Goal: Information Seeking & Learning: Find specific fact

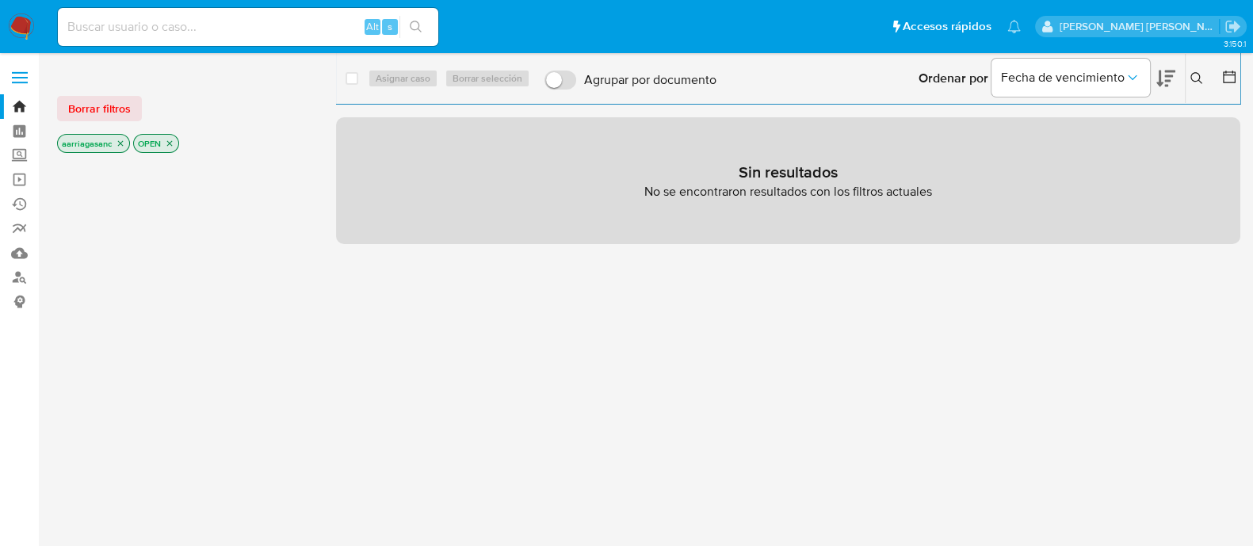
click at [113, 108] on span "Borrar filtros" at bounding box center [99, 109] width 63 height 22
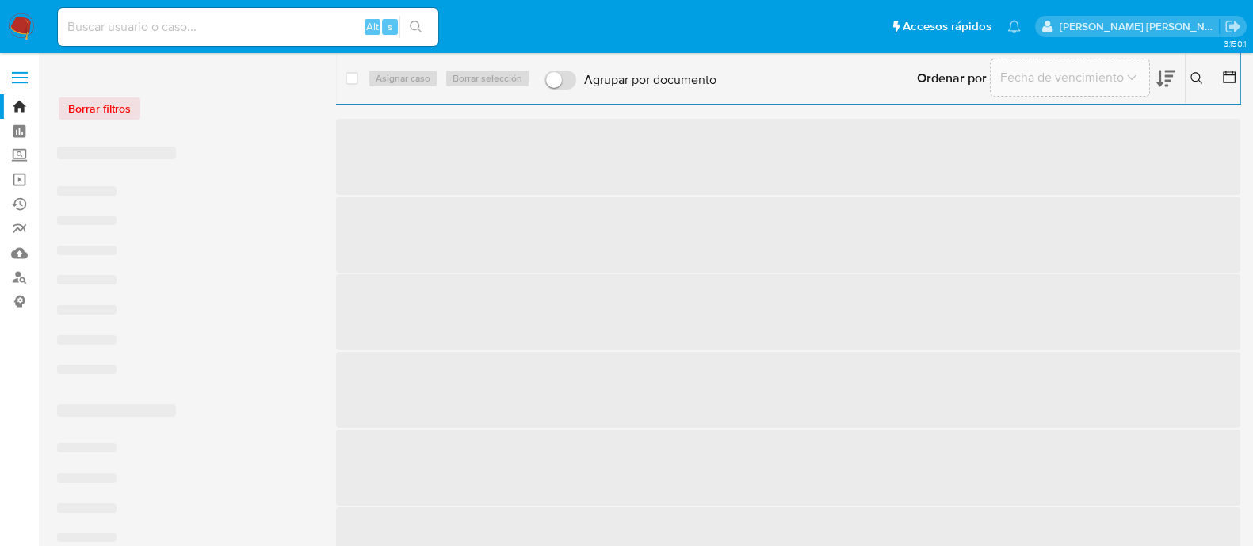
click at [148, 32] on input at bounding box center [248, 27] width 380 height 21
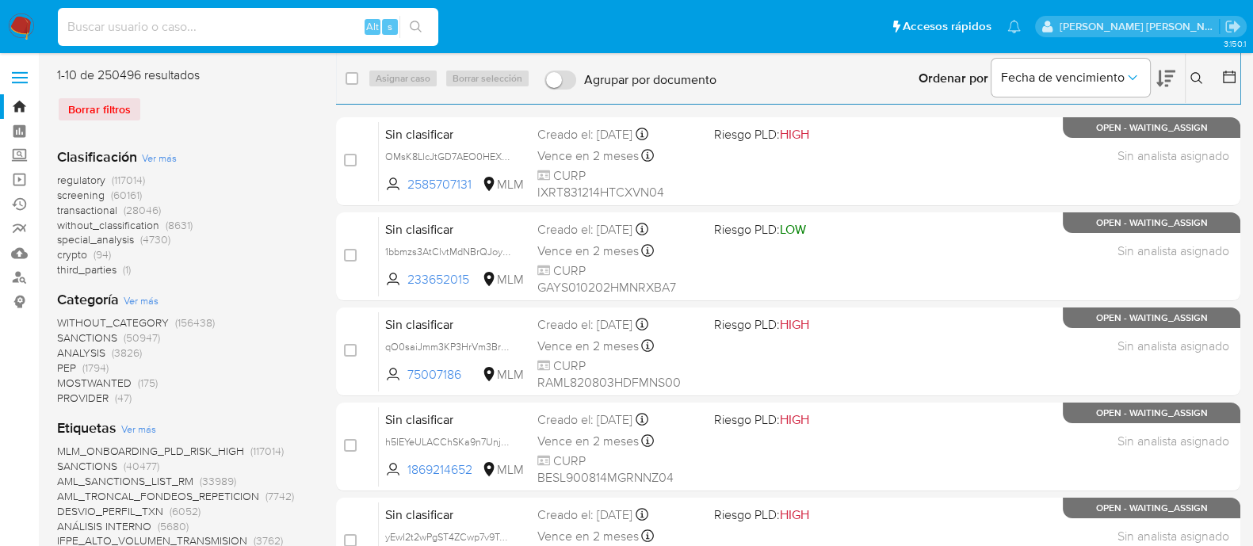
paste input "1185706028"
type input "1185706028"
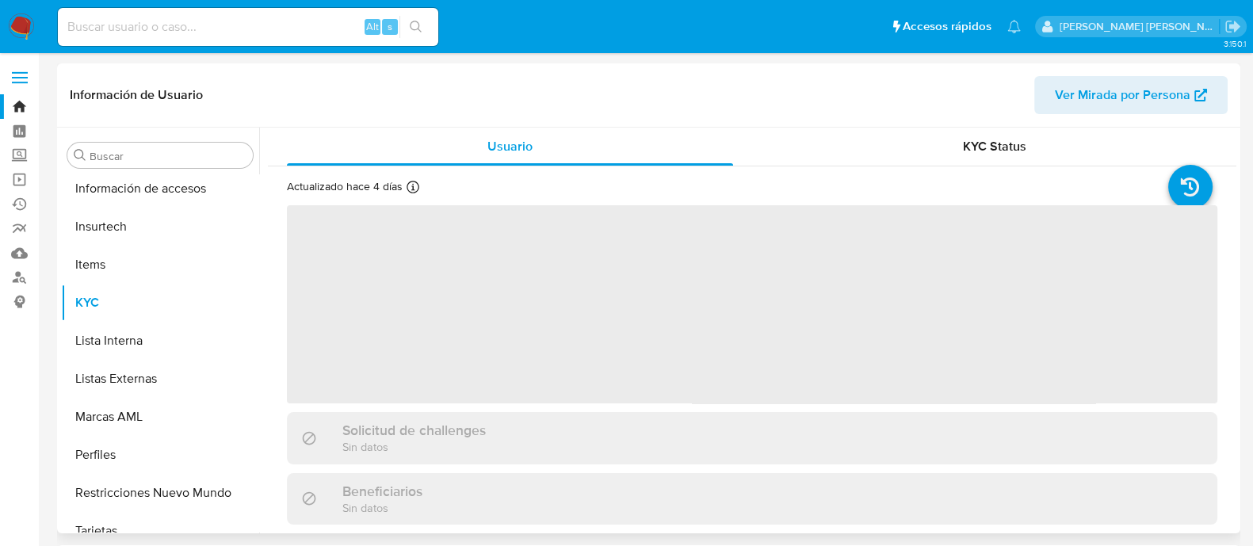
scroll to position [631, 0]
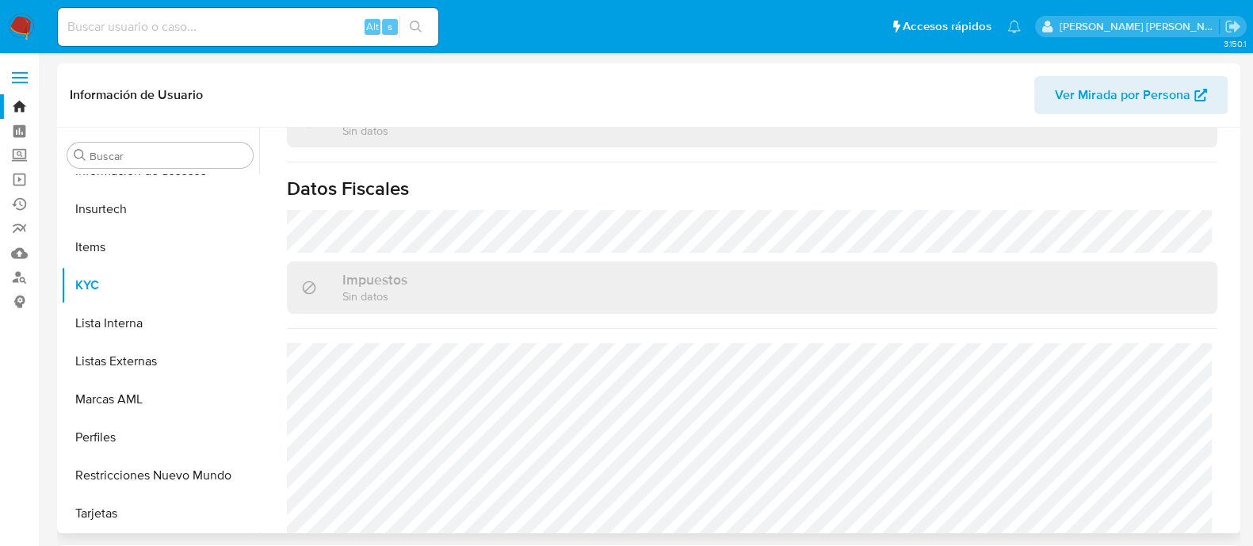
select select "10"
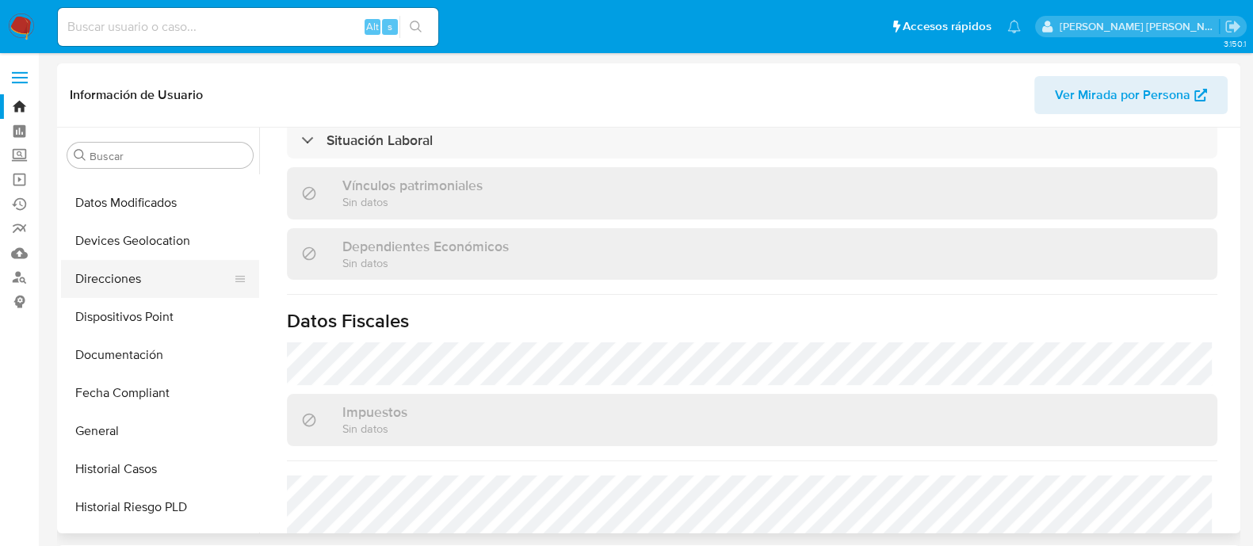
scroll to position [136, 0]
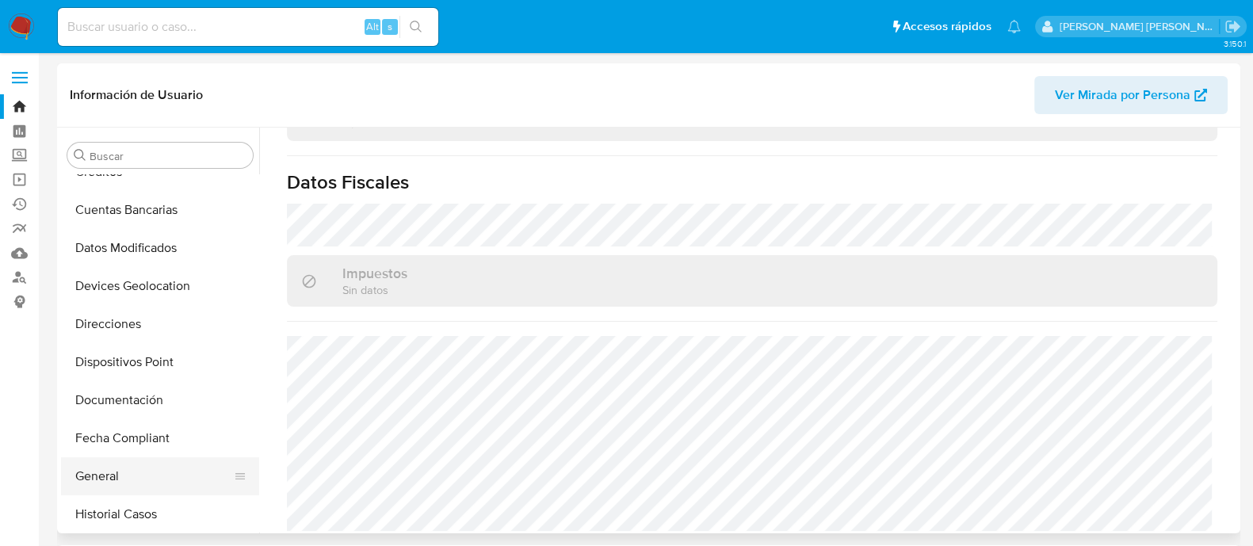
click at [86, 474] on button "General" at bounding box center [153, 476] width 185 height 38
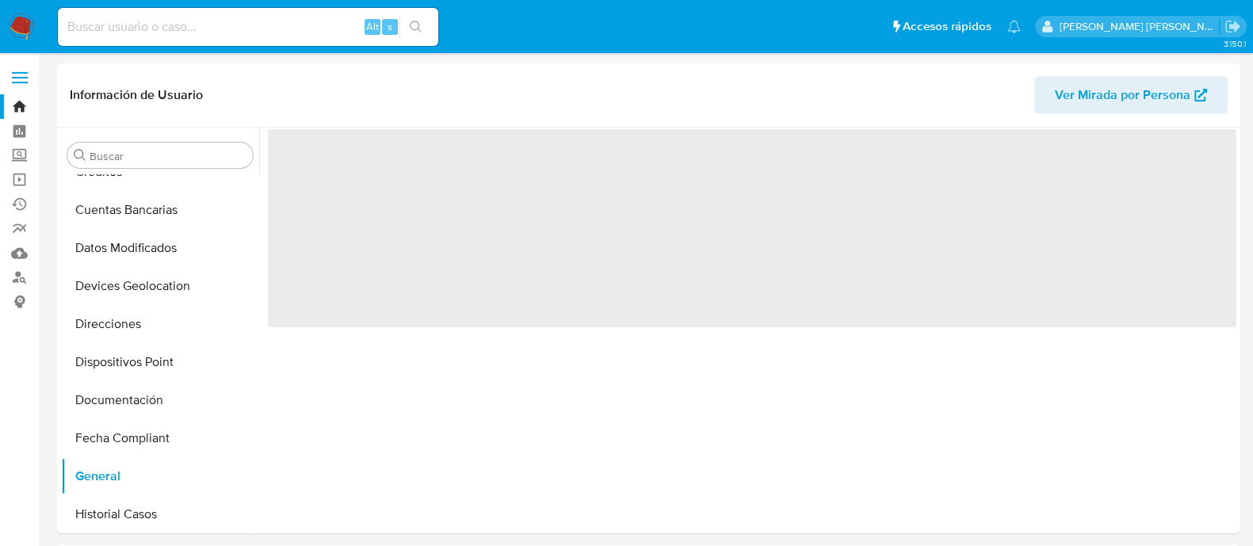
scroll to position [0, 0]
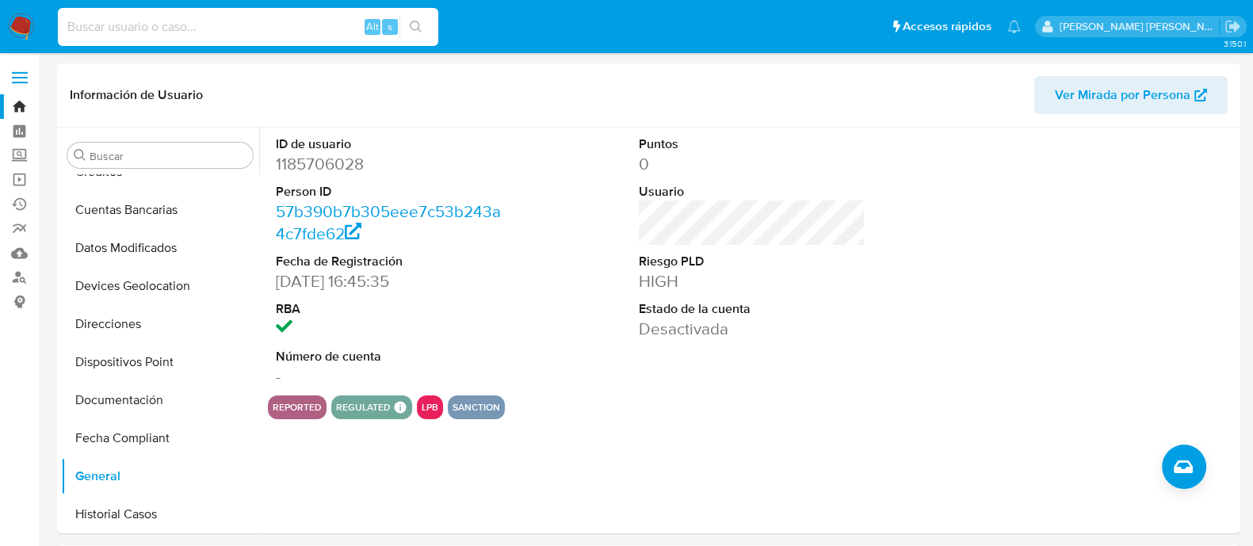
click at [274, 33] on input at bounding box center [248, 27] width 380 height 21
paste input "456271187"
type input "456271187"
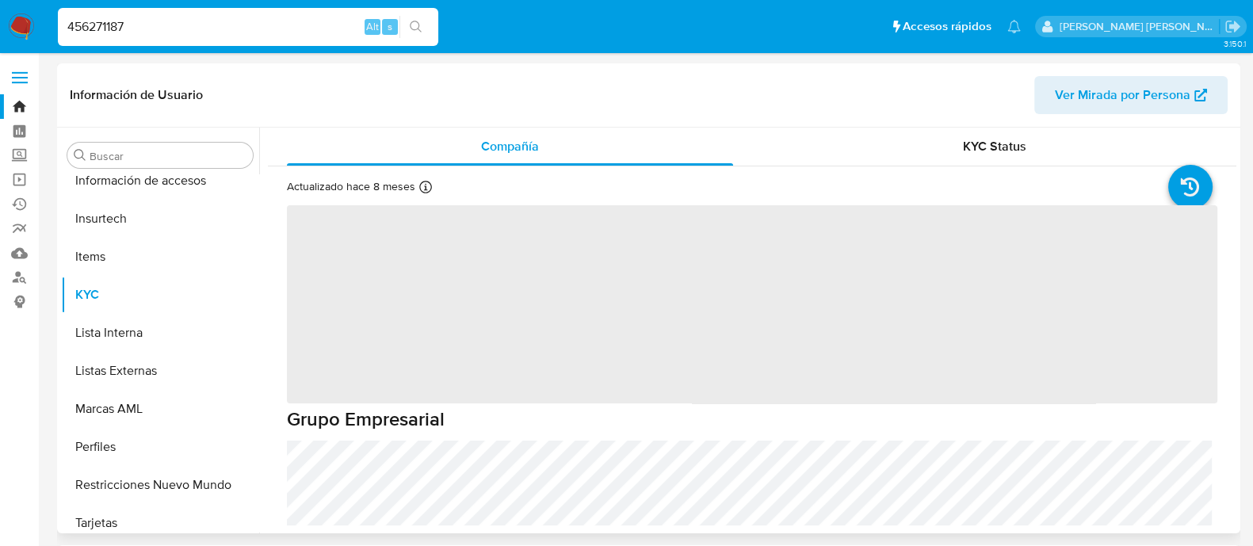
scroll to position [631, 0]
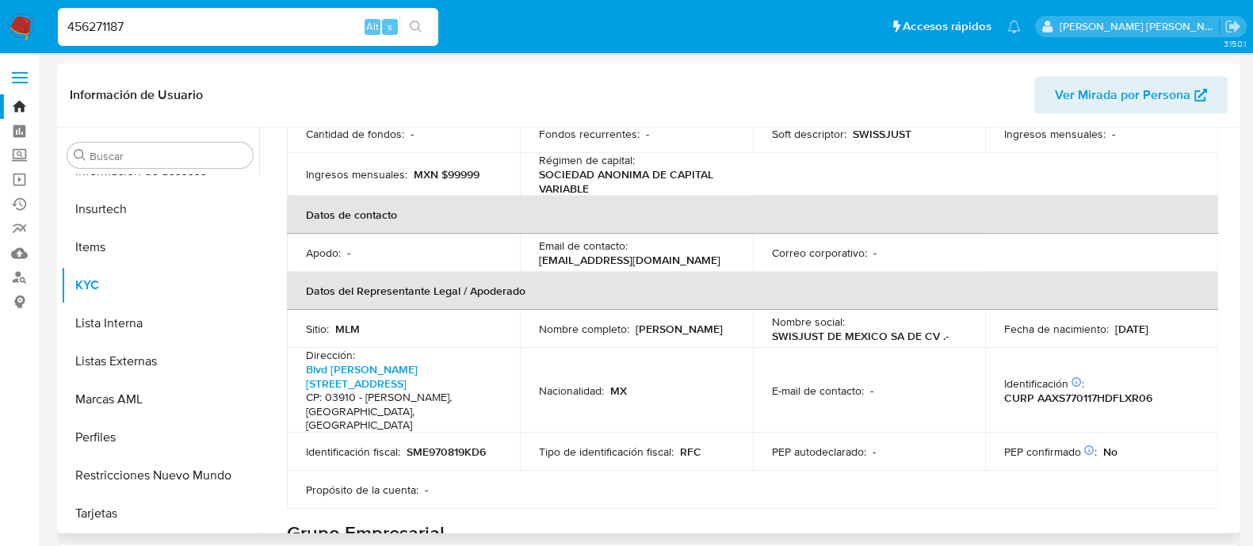
select select "10"
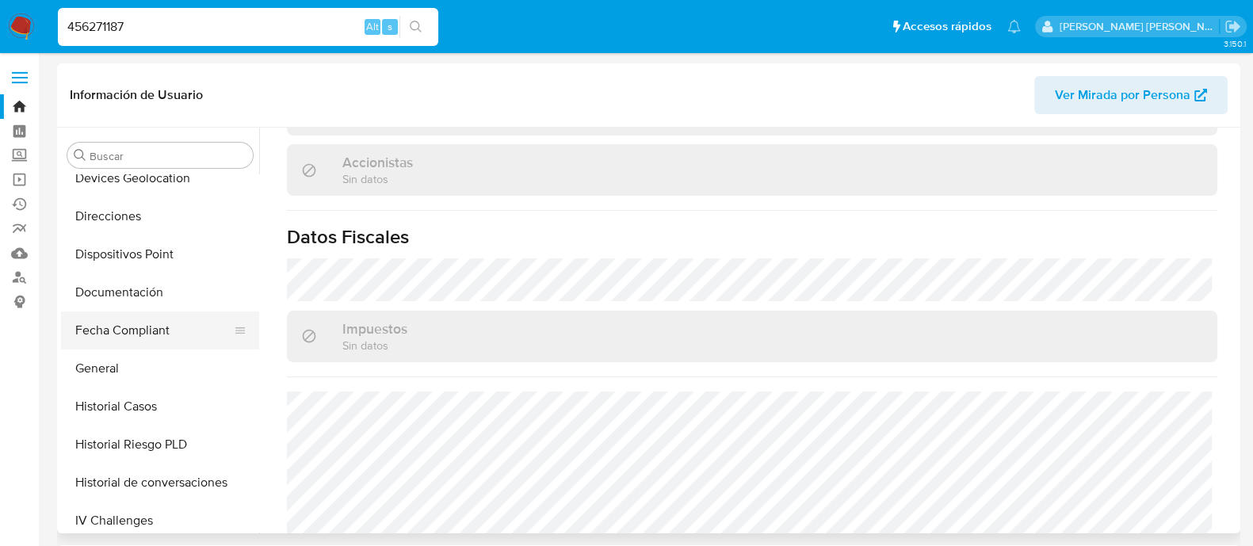
scroll to position [235, 0]
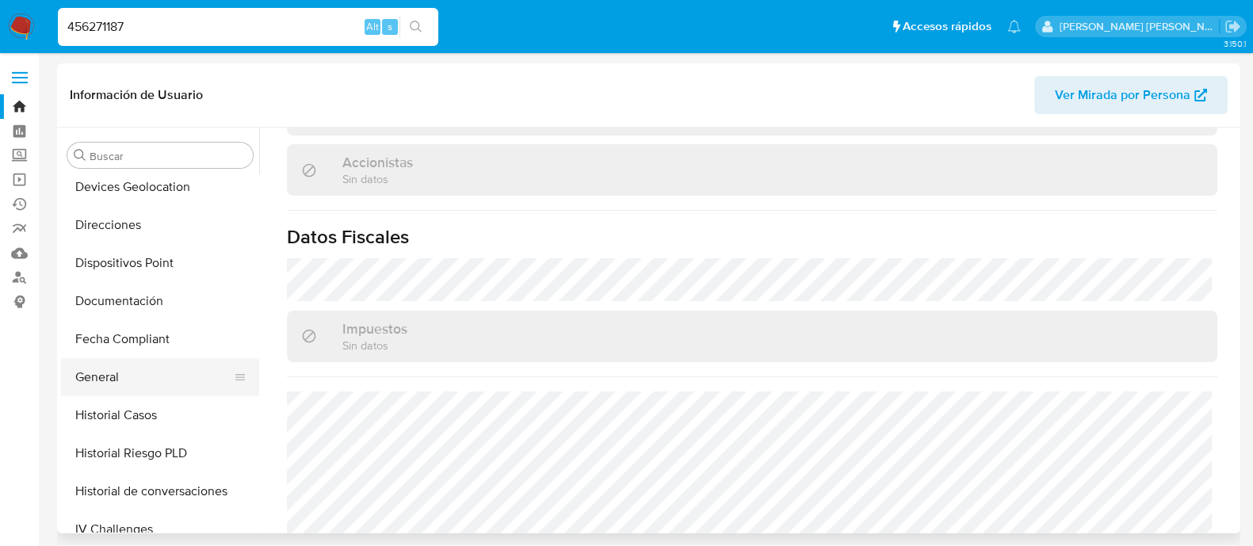
click at [115, 379] on button "General" at bounding box center [153, 377] width 185 height 38
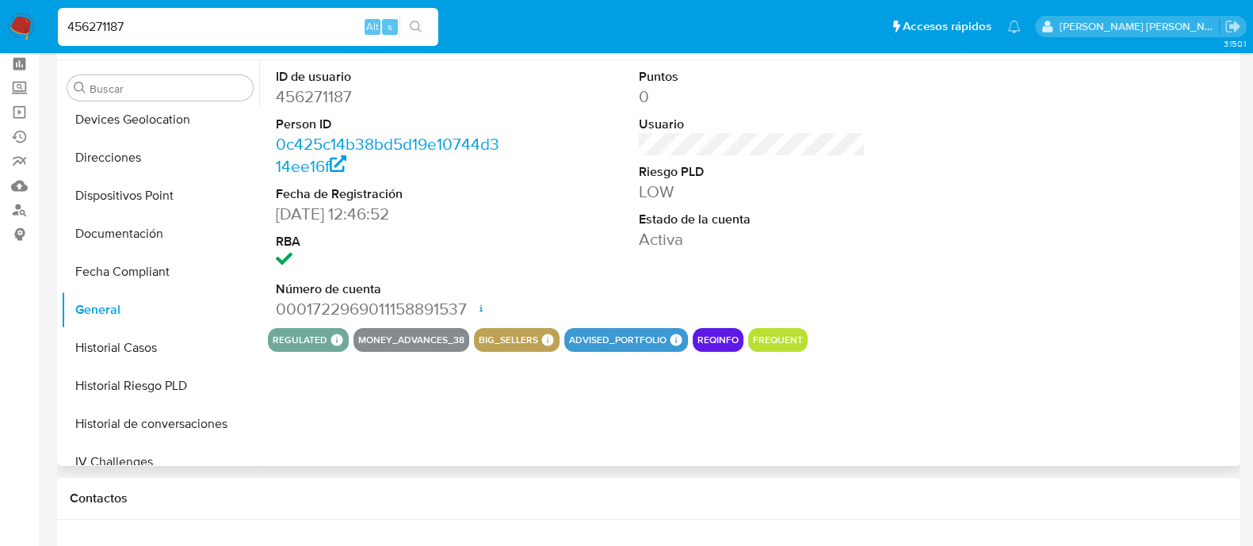
scroll to position [98, 0]
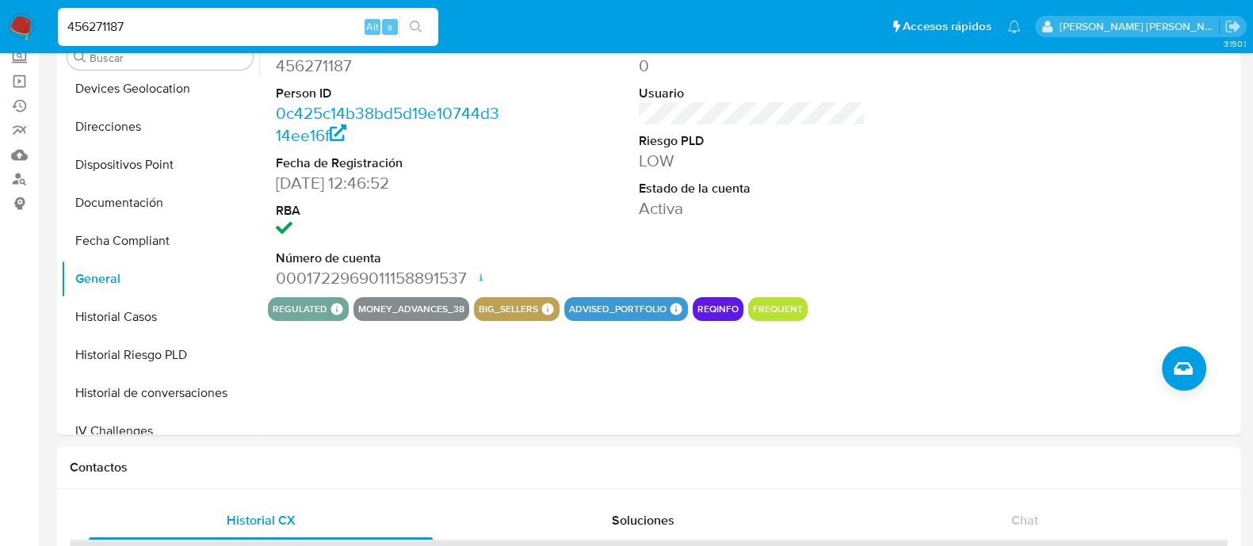
click at [301, 29] on input "456271187" at bounding box center [248, 27] width 380 height 21
paste input "537410436"
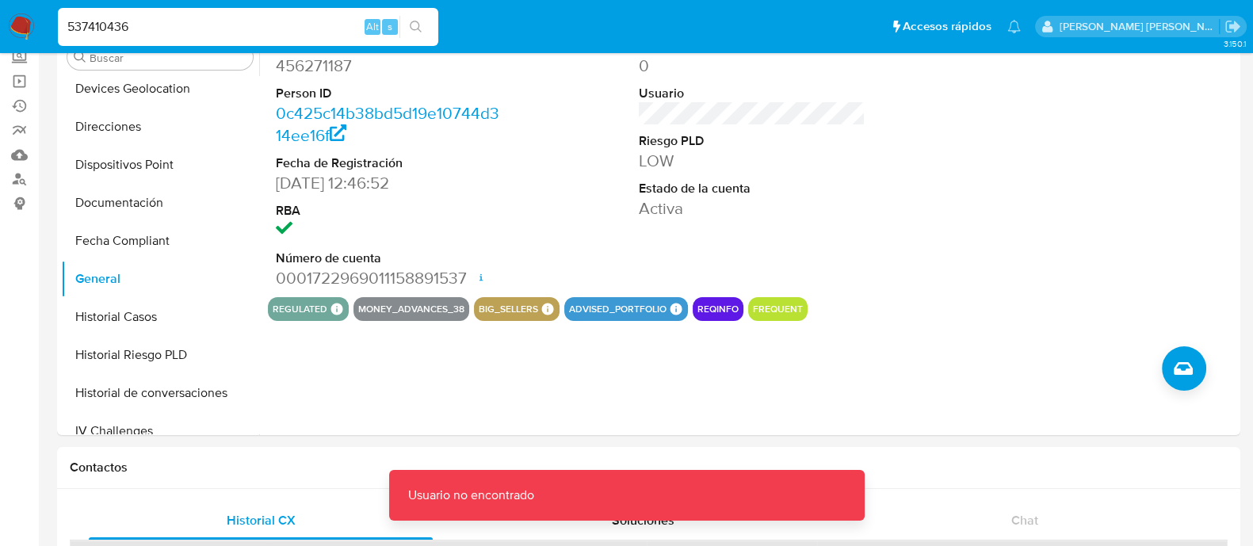
click at [300, 29] on input "537410436" at bounding box center [248, 27] width 380 height 21
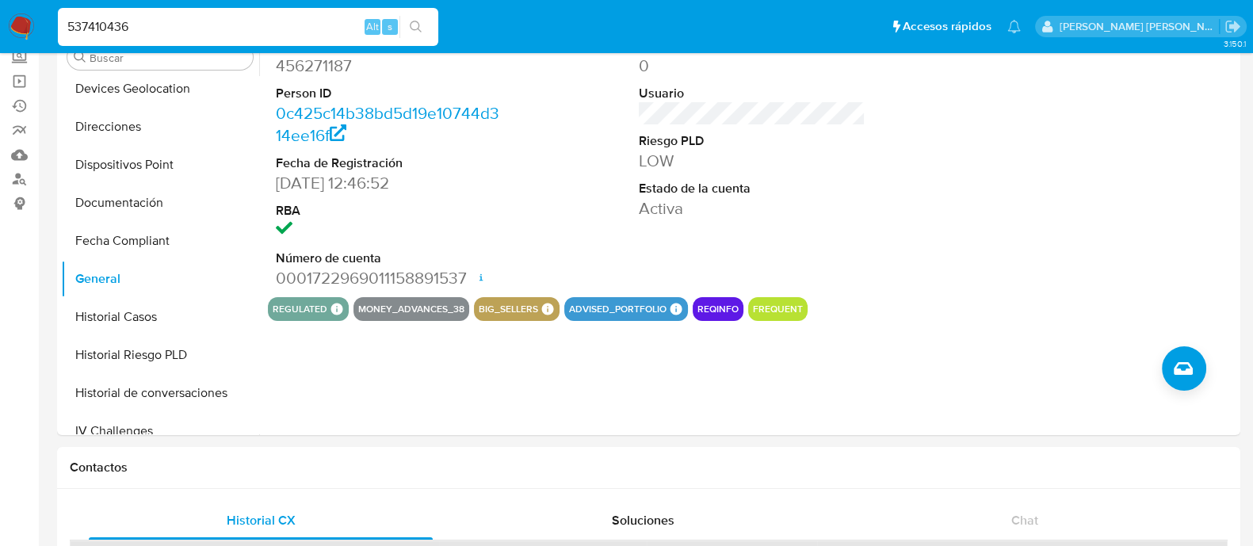
type input "537410436"
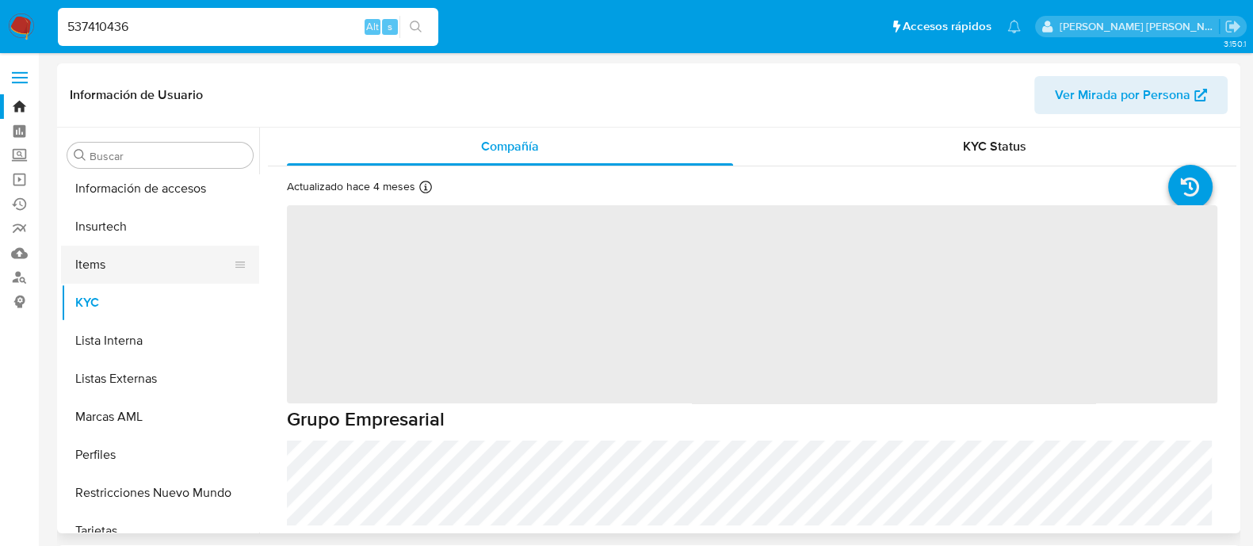
scroll to position [631, 0]
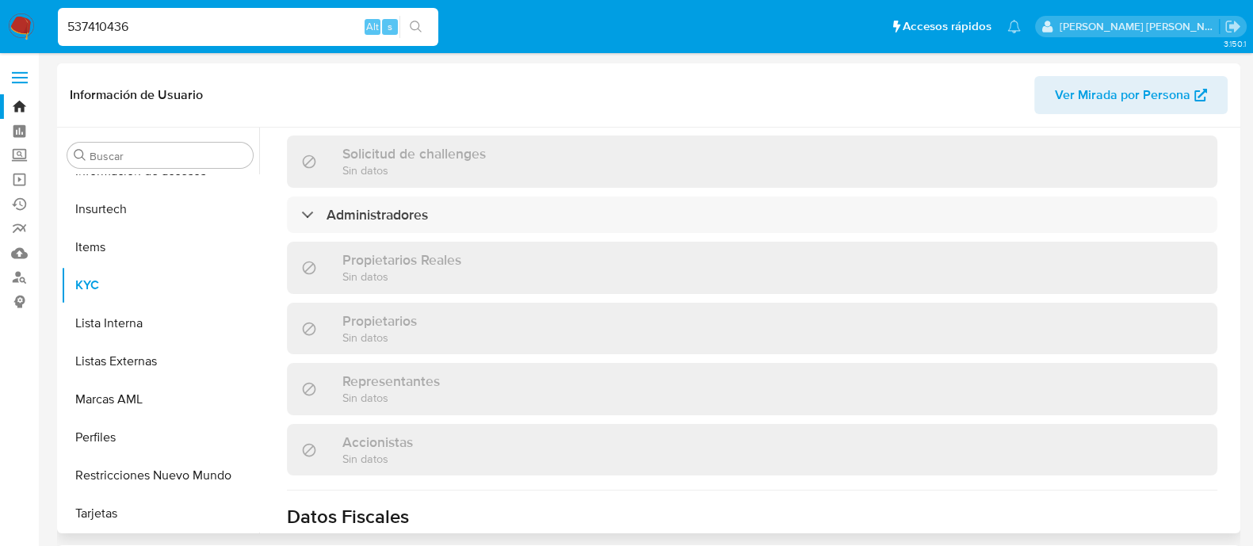
select select "10"
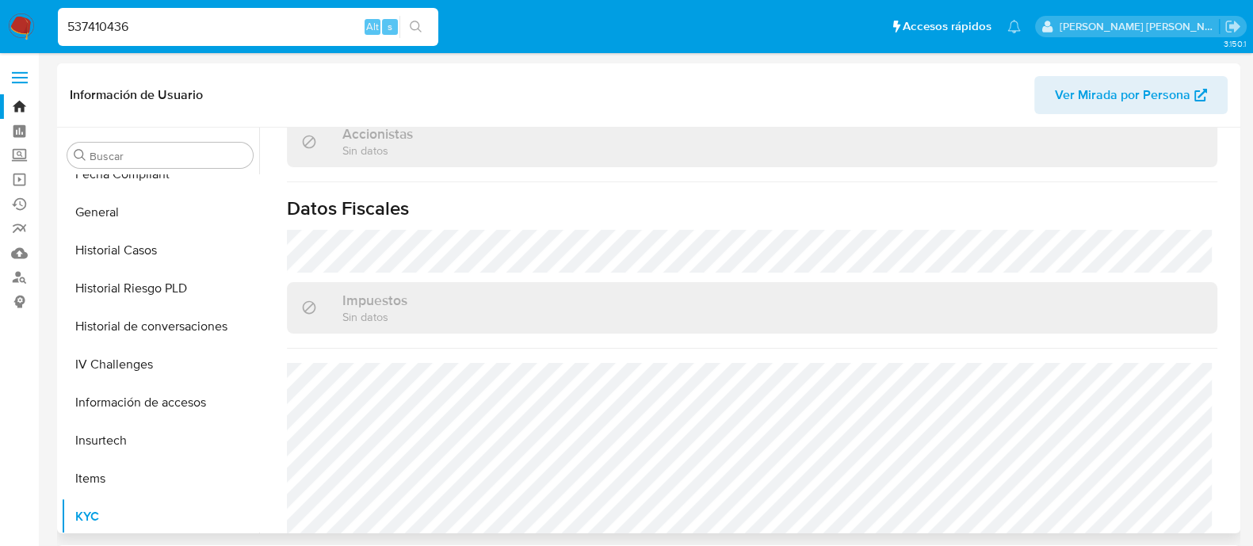
scroll to position [334, 0]
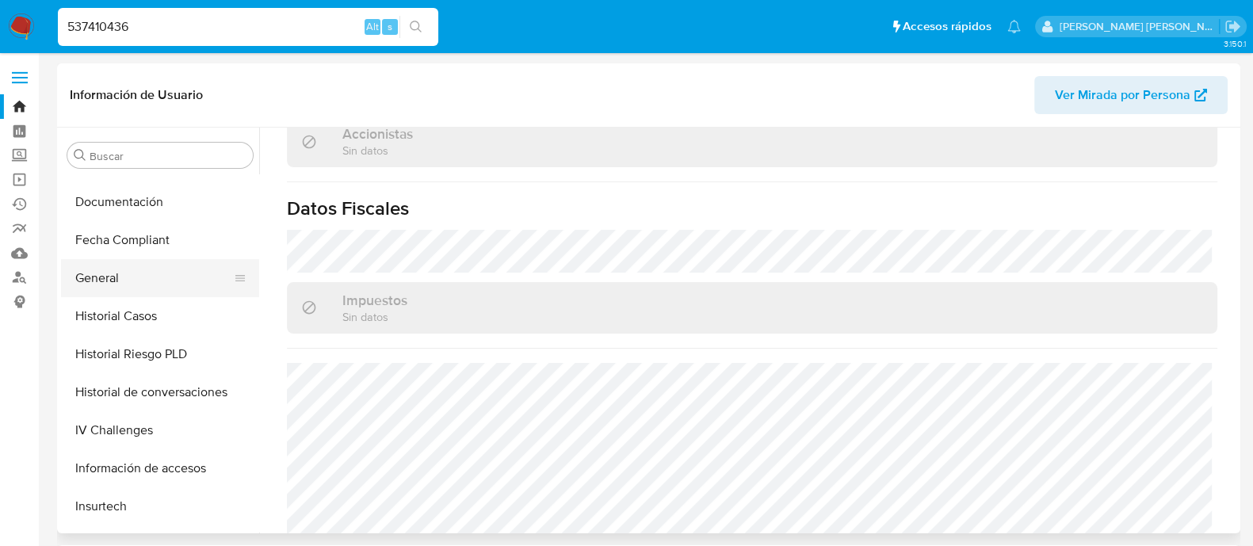
click at [127, 285] on button "General" at bounding box center [153, 278] width 185 height 38
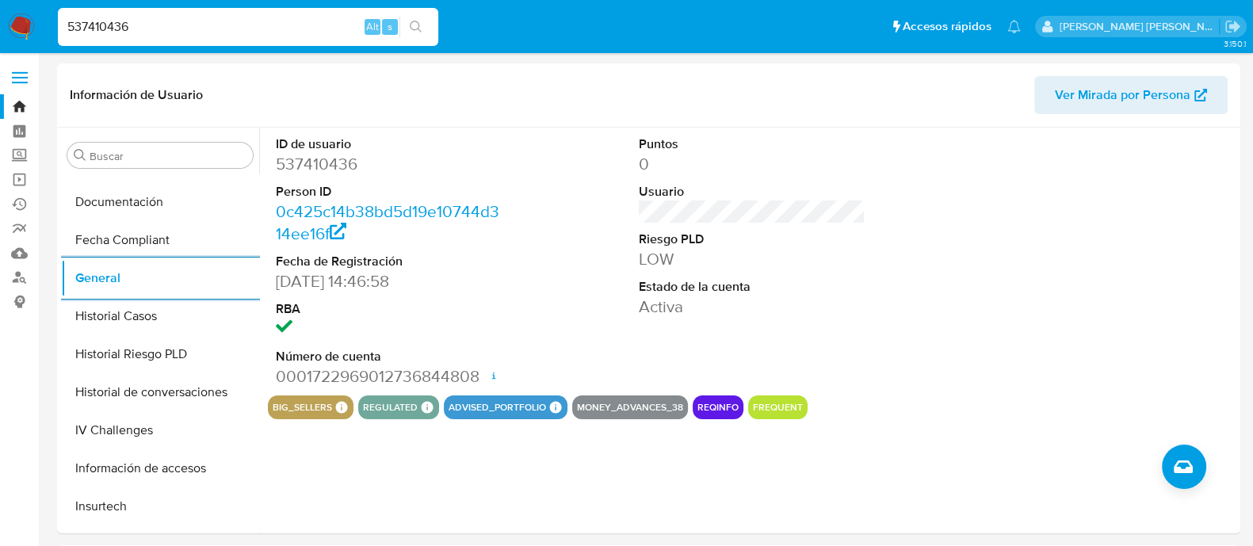
click at [306, 31] on input "537410436" at bounding box center [248, 27] width 380 height 21
paste input "778954765"
type input "778954765"
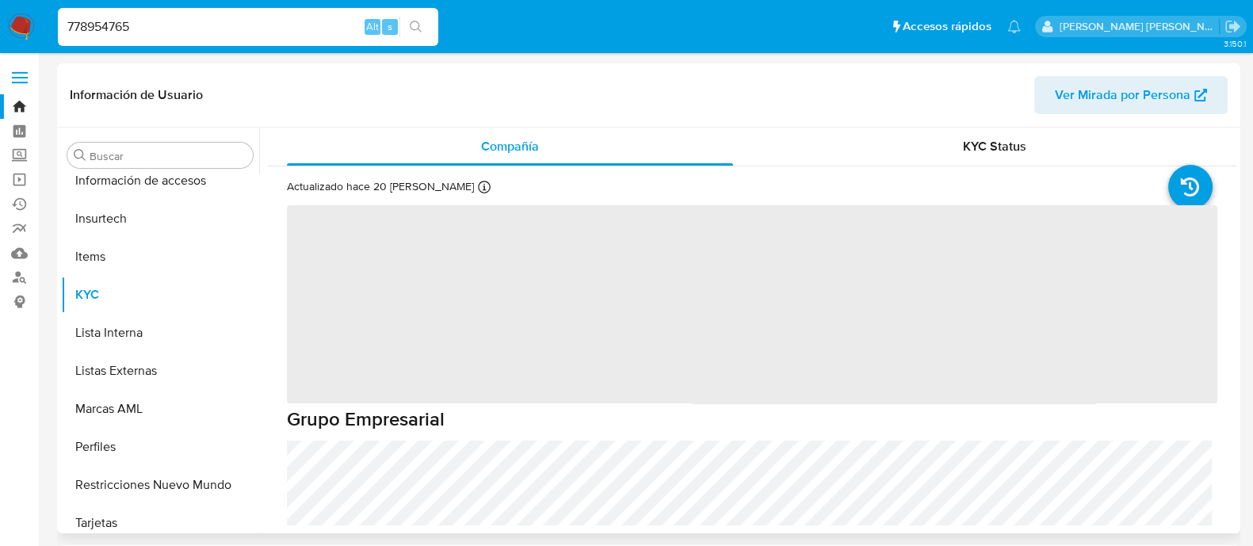
scroll to position [631, 0]
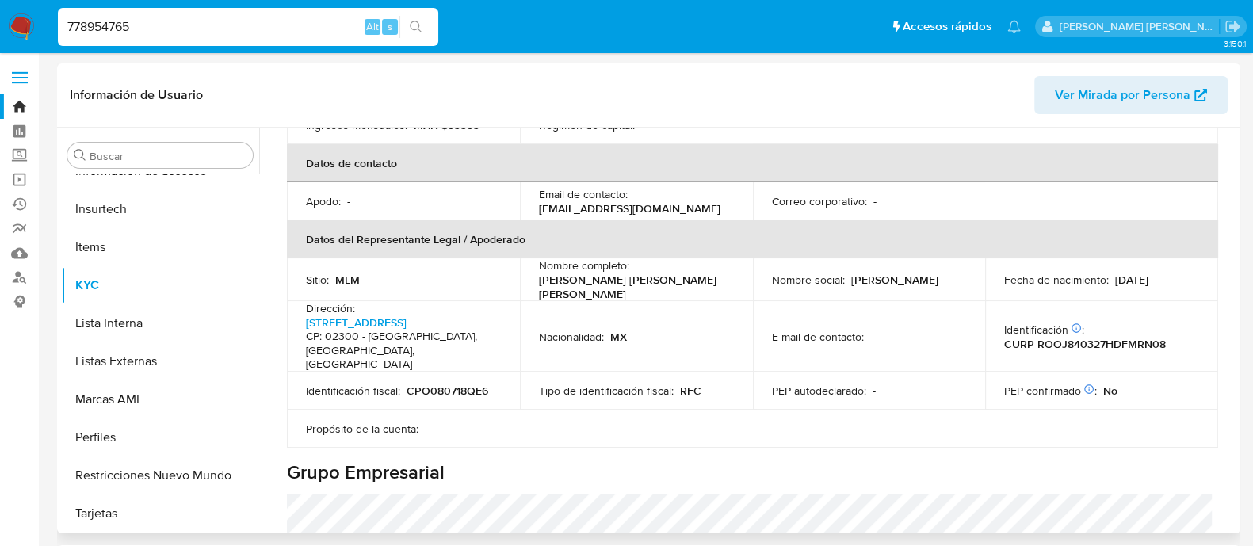
select select "10"
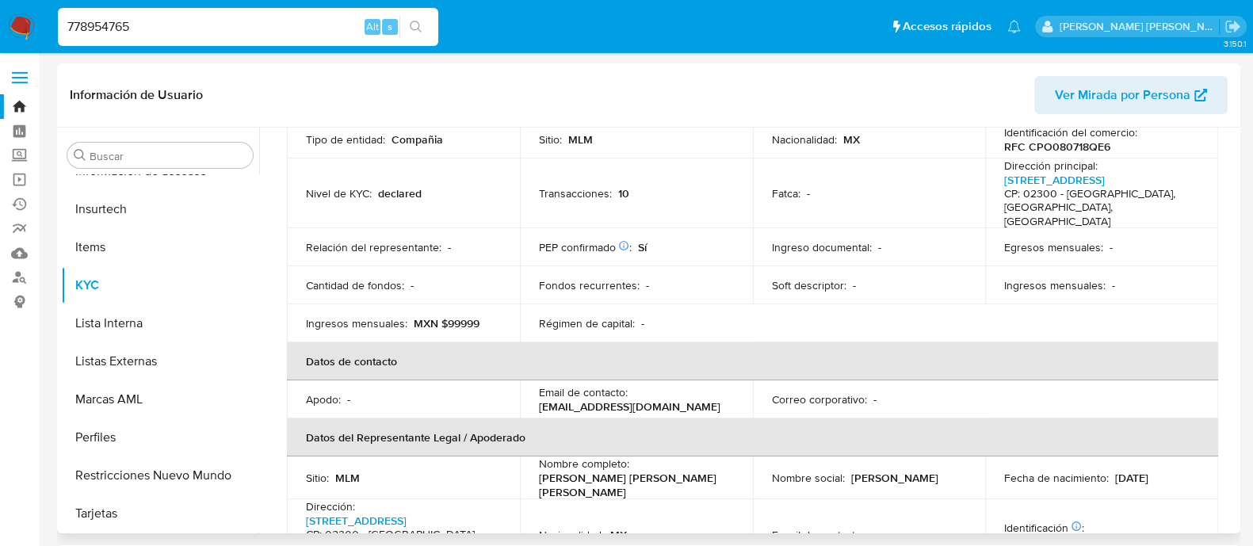
click at [507, 266] on td "Cantidad de fondos : -" at bounding box center [403, 285] width 233 height 38
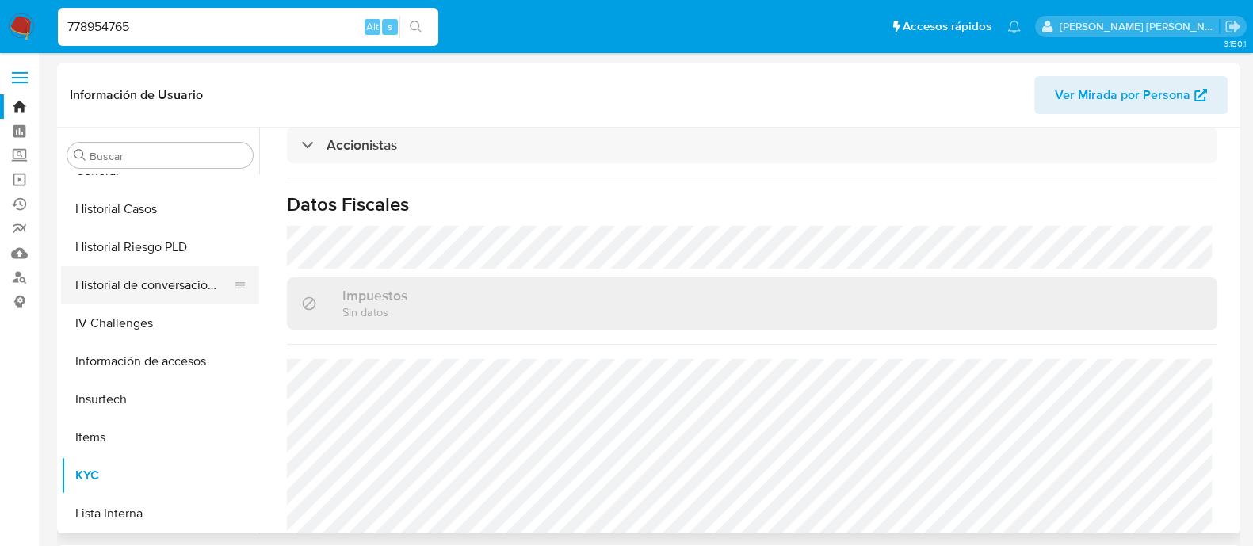
scroll to position [433, 0]
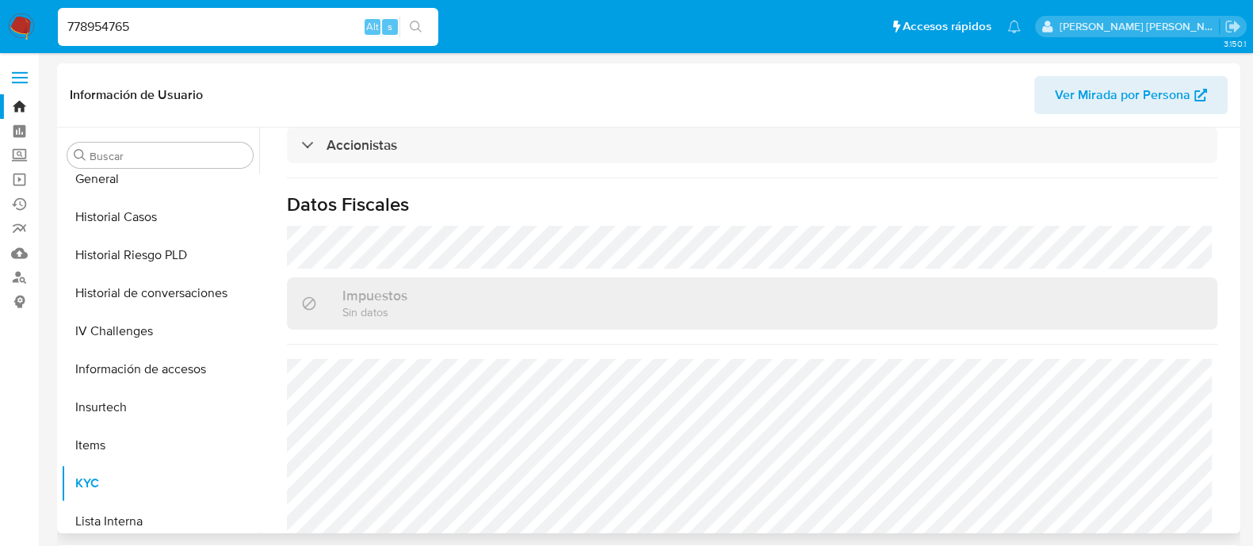
click at [123, 173] on div "Buscar Anticipos de dinero Archivos adjuntos Cruces y Relaciones Créditos Cuent…" at bounding box center [160, 331] width 198 height 403
click at [129, 185] on button "General" at bounding box center [153, 179] width 185 height 38
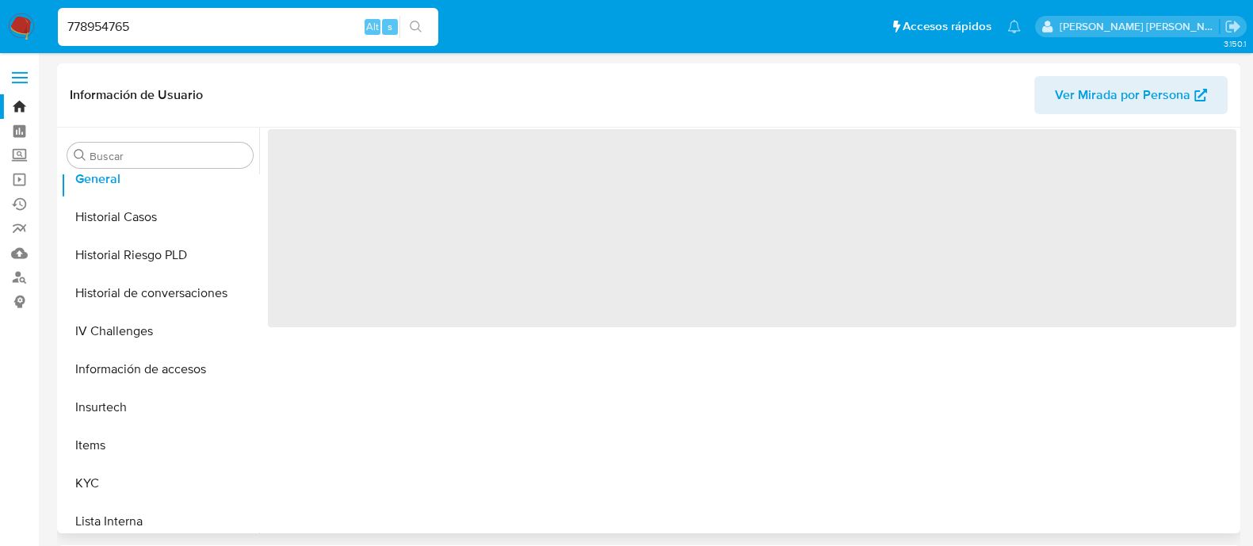
scroll to position [0, 0]
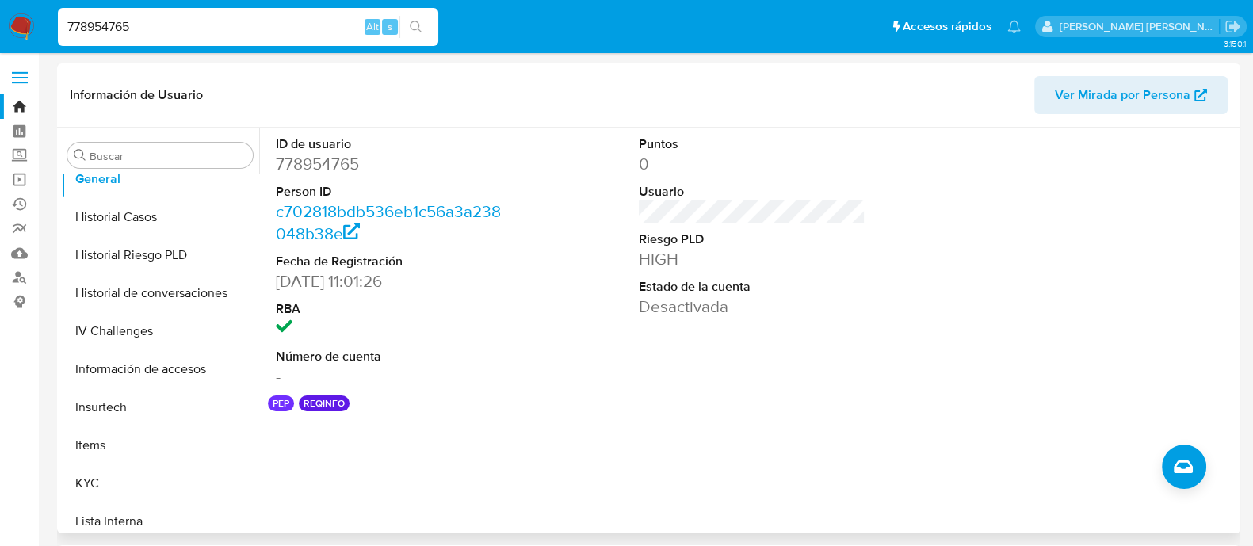
click at [311, 24] on input "778954765" at bounding box center [248, 27] width 380 height 21
paste input "1305817333"
type input "1305817333"
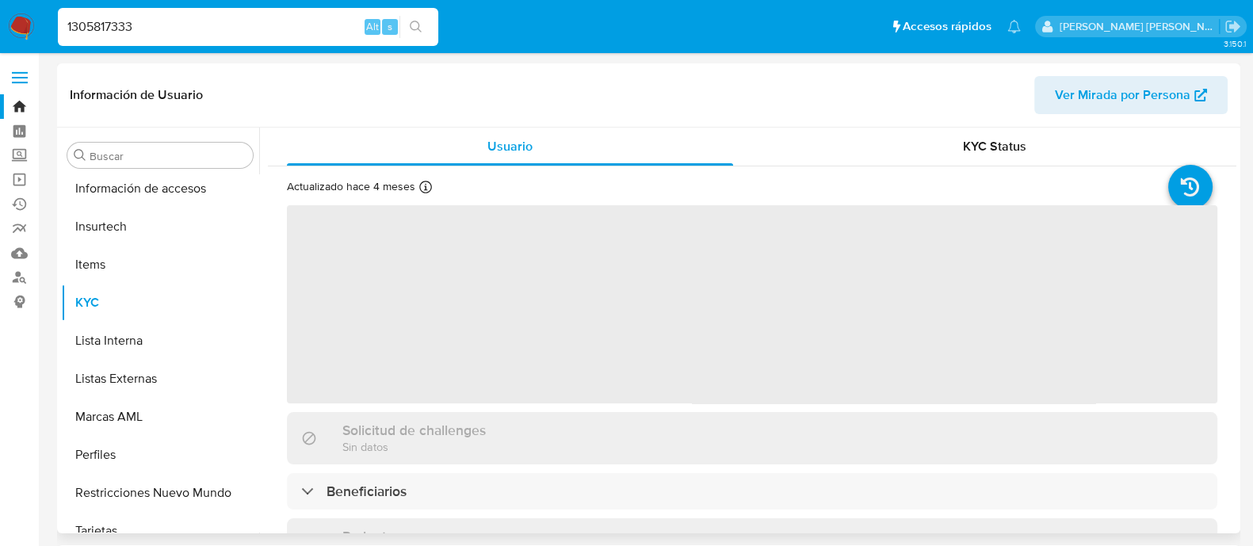
scroll to position [631, 0]
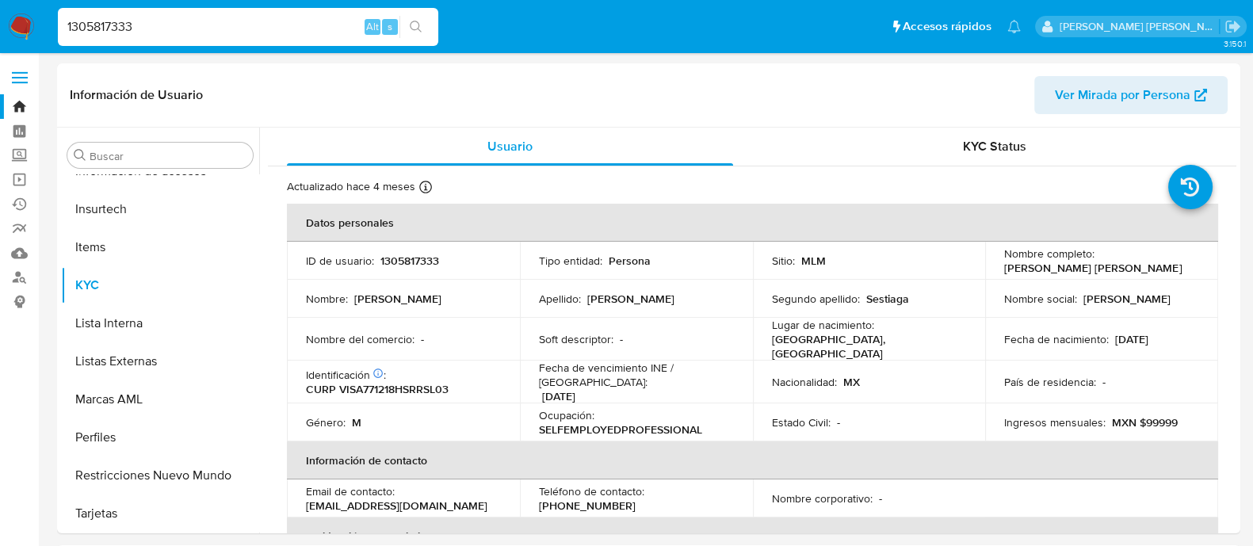
click at [522, 276] on td "Tipo entidad : Persona" at bounding box center [636, 261] width 233 height 38
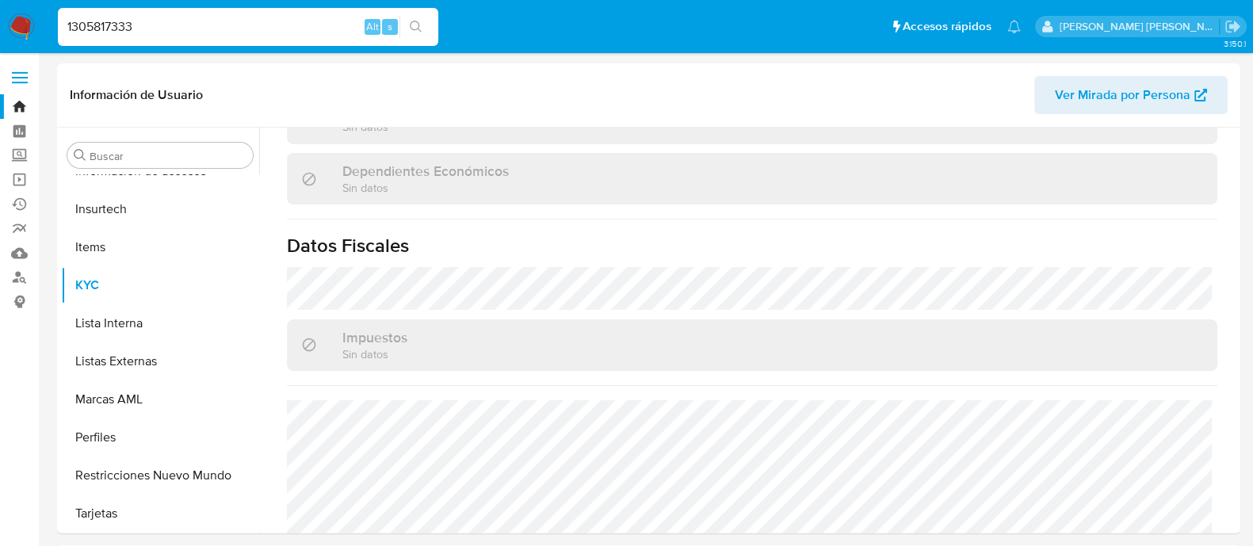
scroll to position [981, 0]
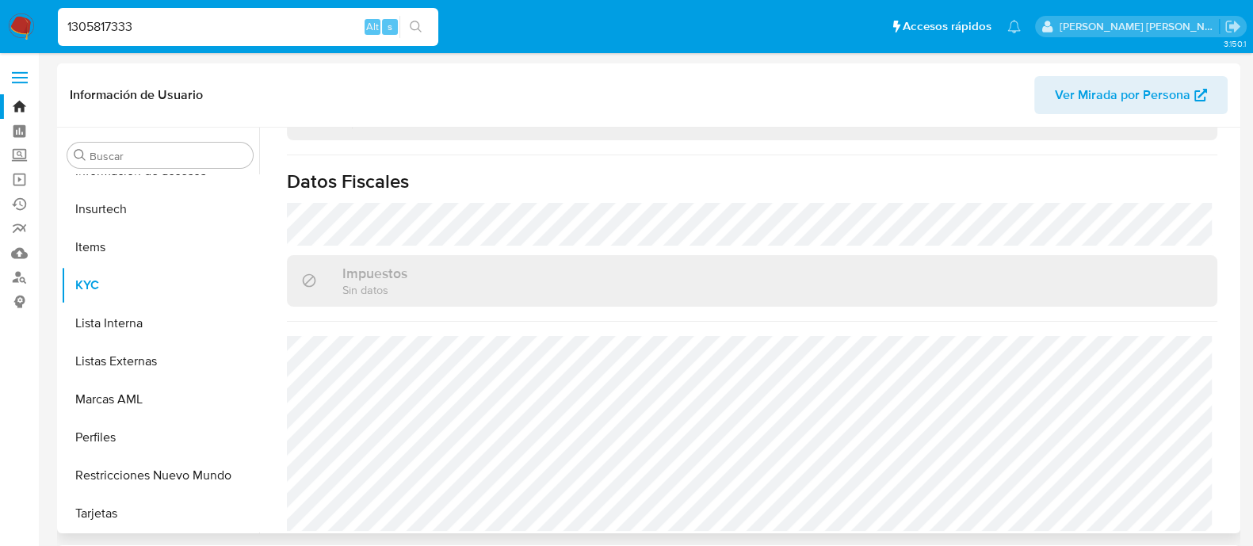
select select "10"
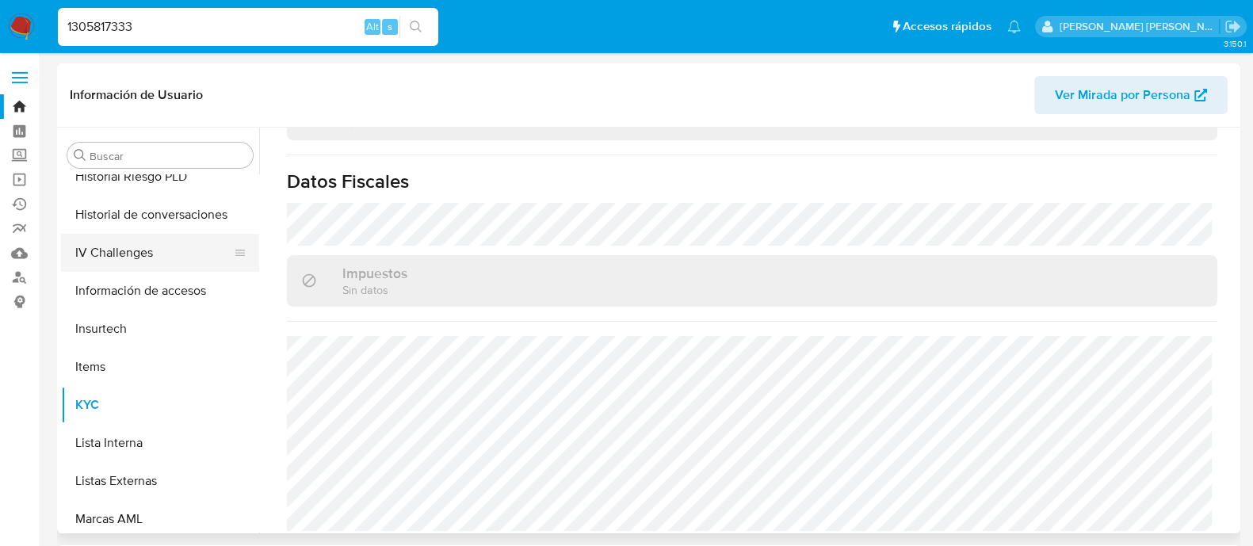
scroll to position [335, 0]
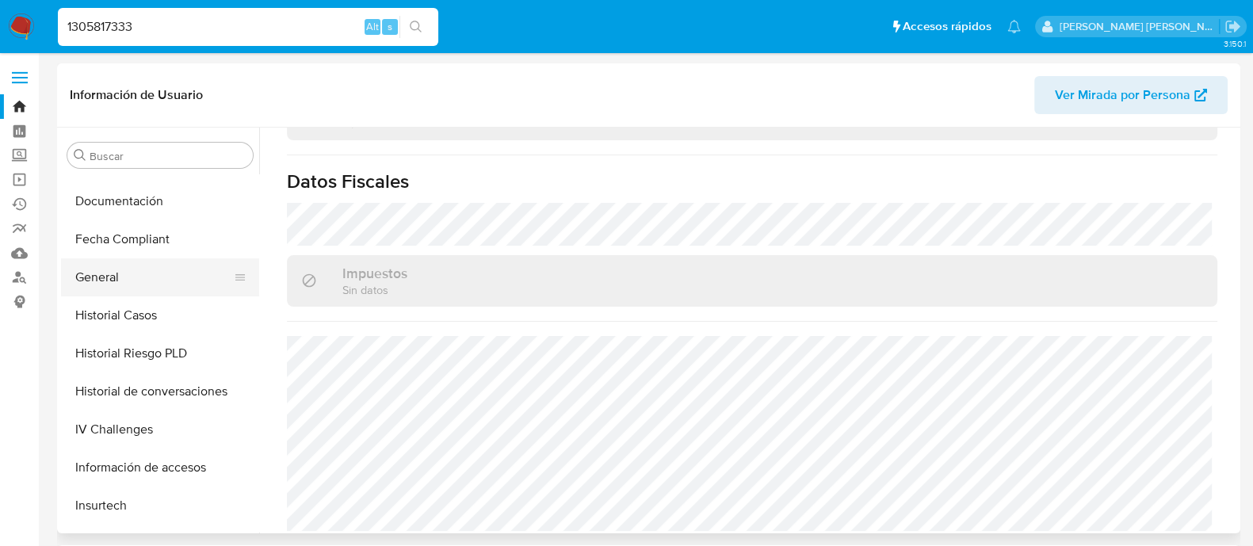
click at [136, 285] on button "General" at bounding box center [153, 277] width 185 height 38
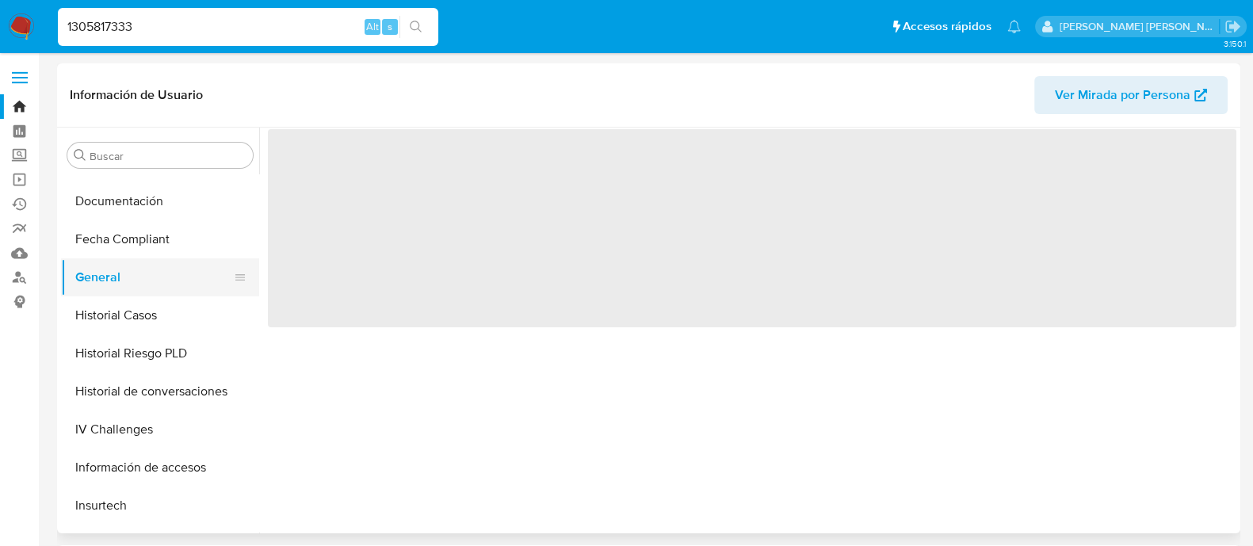
scroll to position [0, 0]
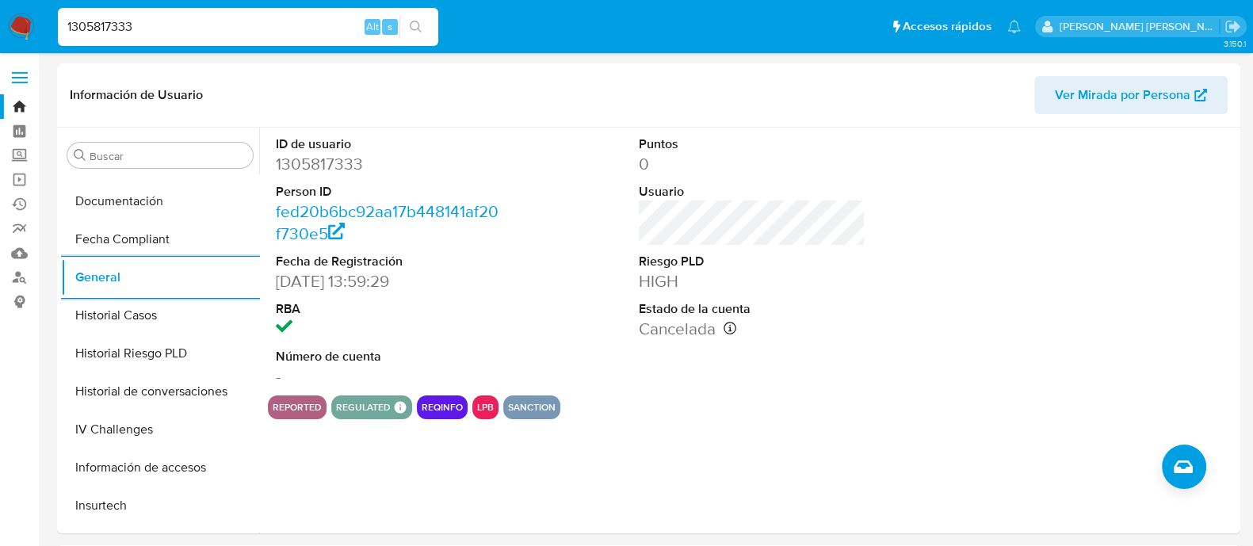
click at [308, 33] on input "1305817333" at bounding box center [248, 27] width 380 height 21
paste input "363272547"
type input "363272547"
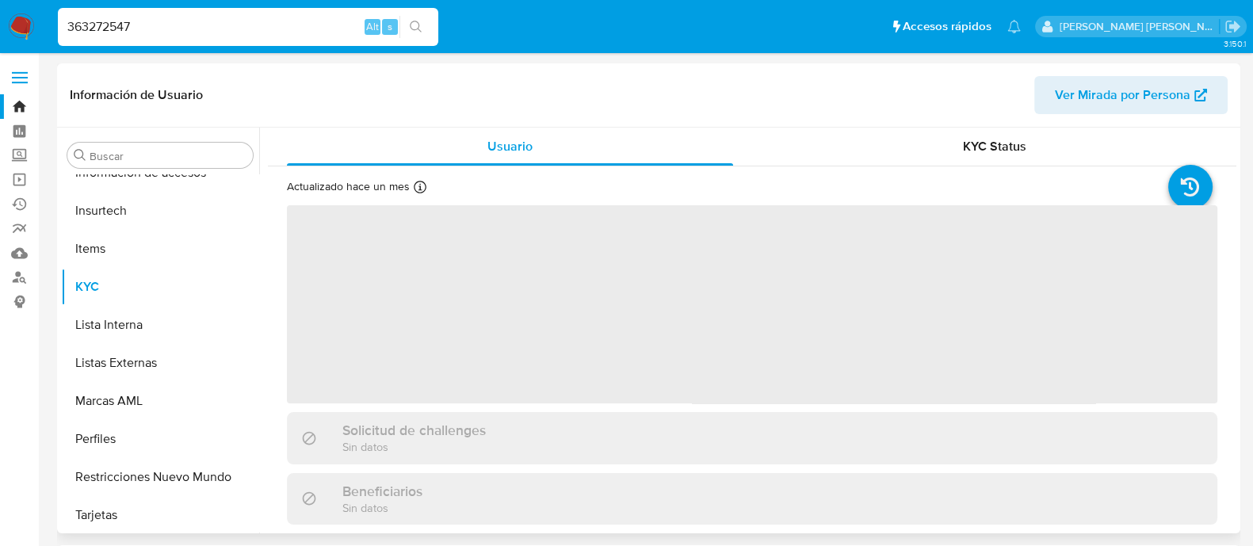
scroll to position [631, 0]
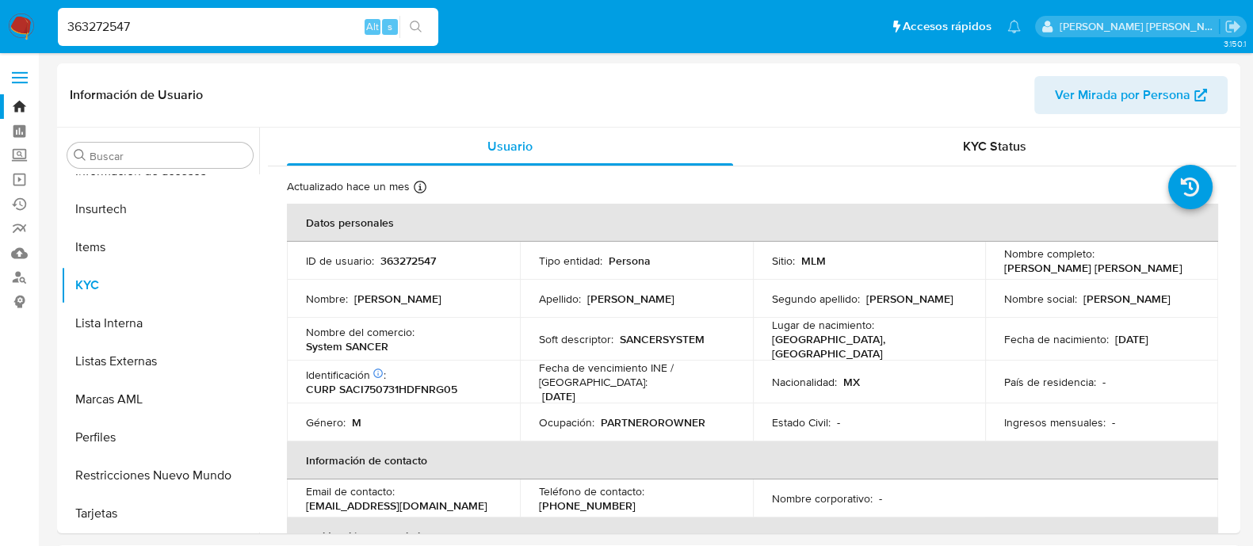
click at [660, 292] on div "Apellido : [PERSON_NAME]" at bounding box center [636, 299] width 195 height 14
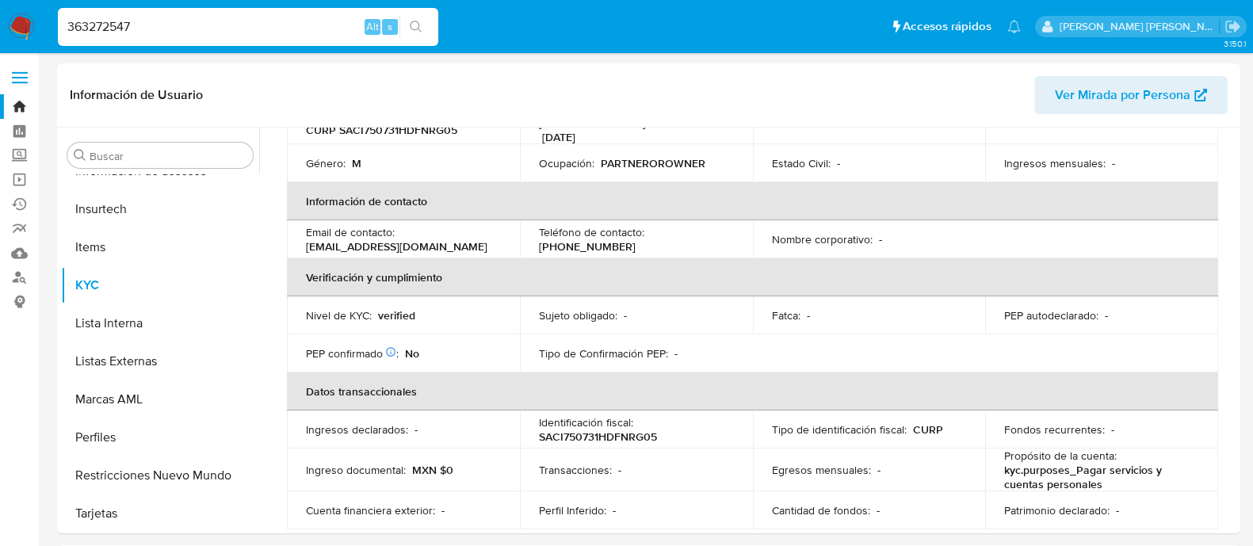
select select "10"
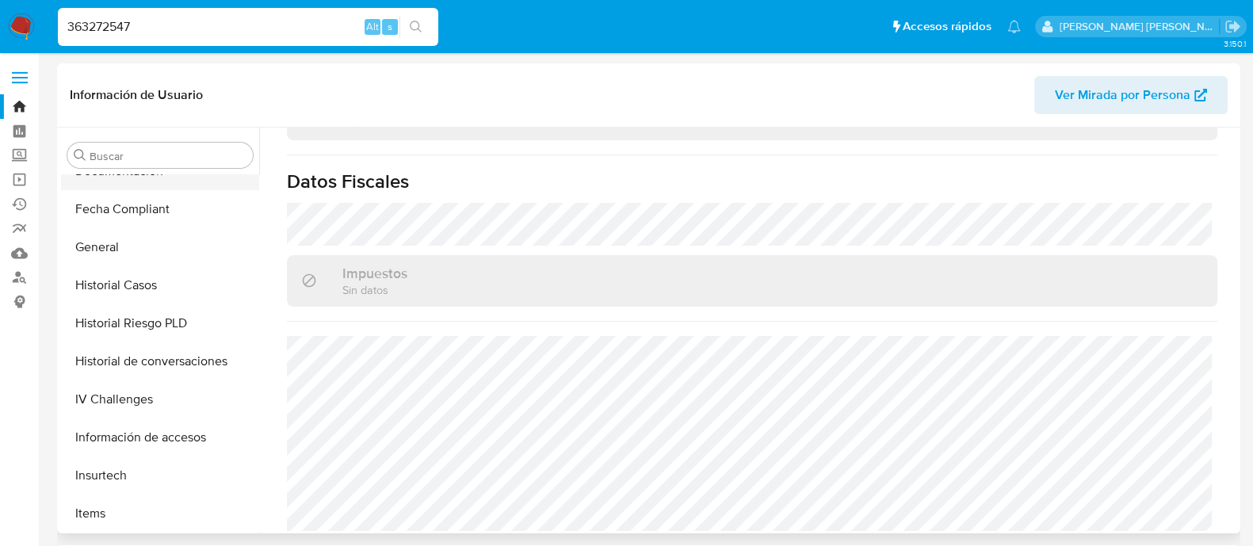
scroll to position [334, 0]
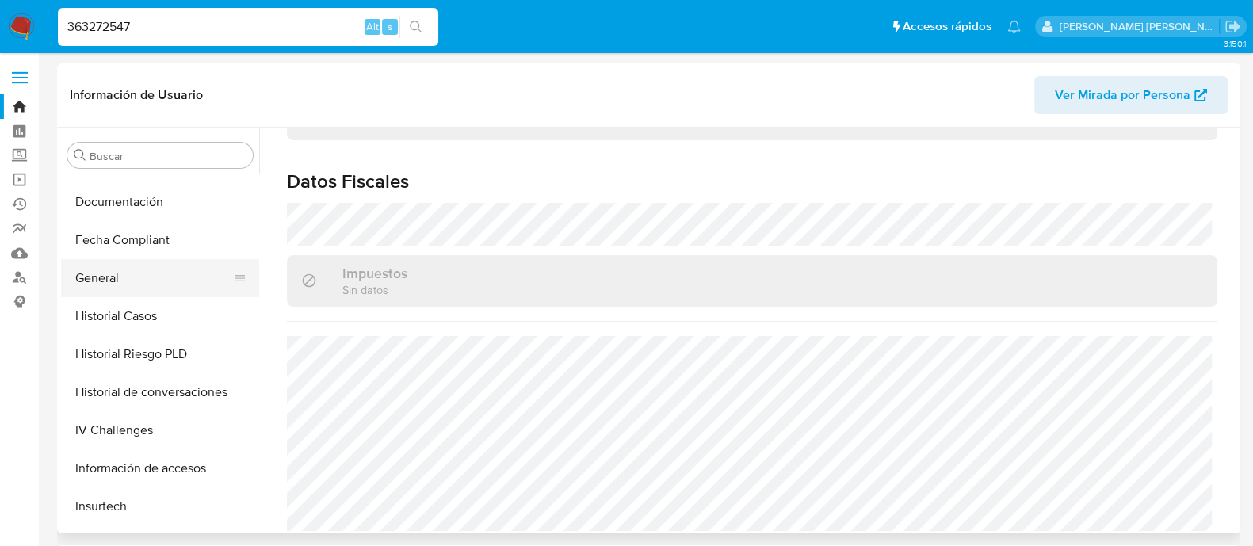
click at [119, 275] on button "General" at bounding box center [153, 278] width 185 height 38
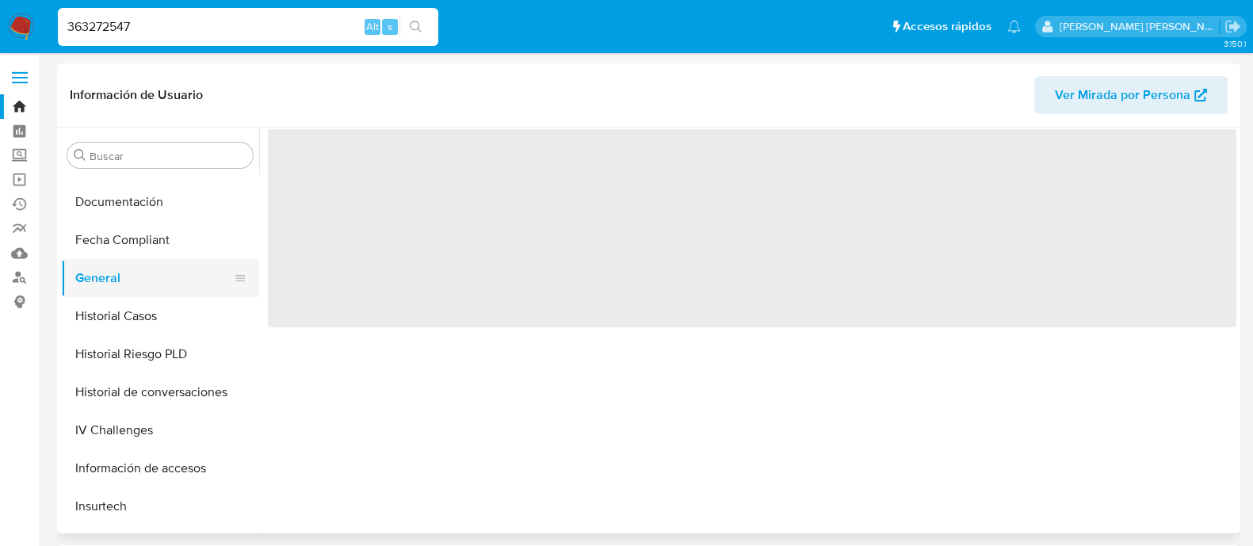
scroll to position [0, 0]
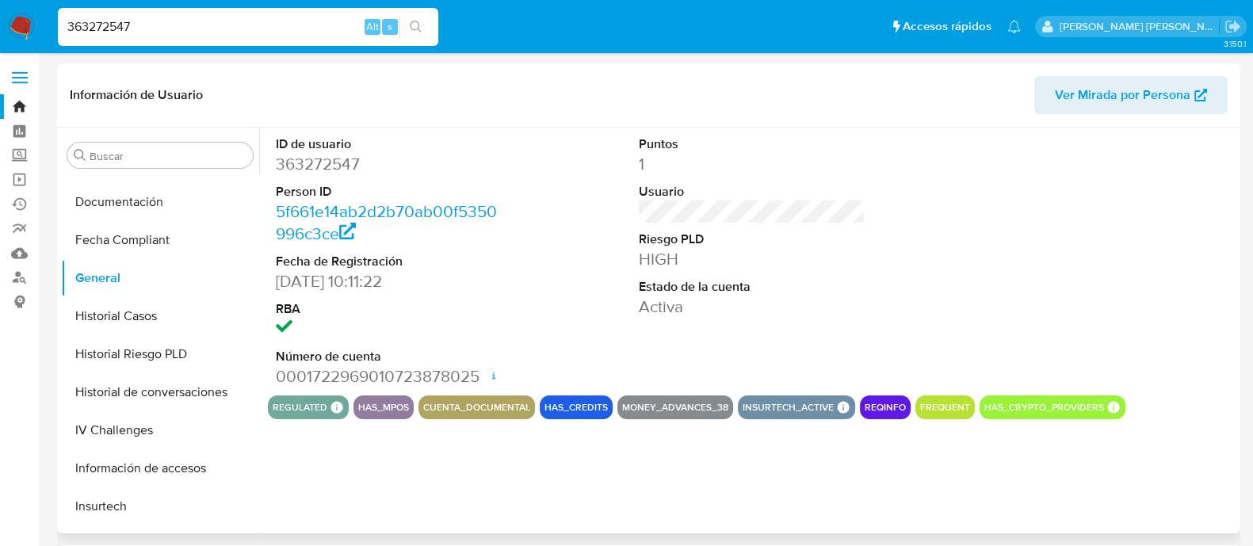
click at [317, 171] on dd "363272547" at bounding box center [389, 164] width 227 height 22
click at [317, 170] on dd "363272547" at bounding box center [389, 164] width 227 height 22
copy dd "363272547"
click at [267, 32] on input "363272547" at bounding box center [248, 27] width 380 height 21
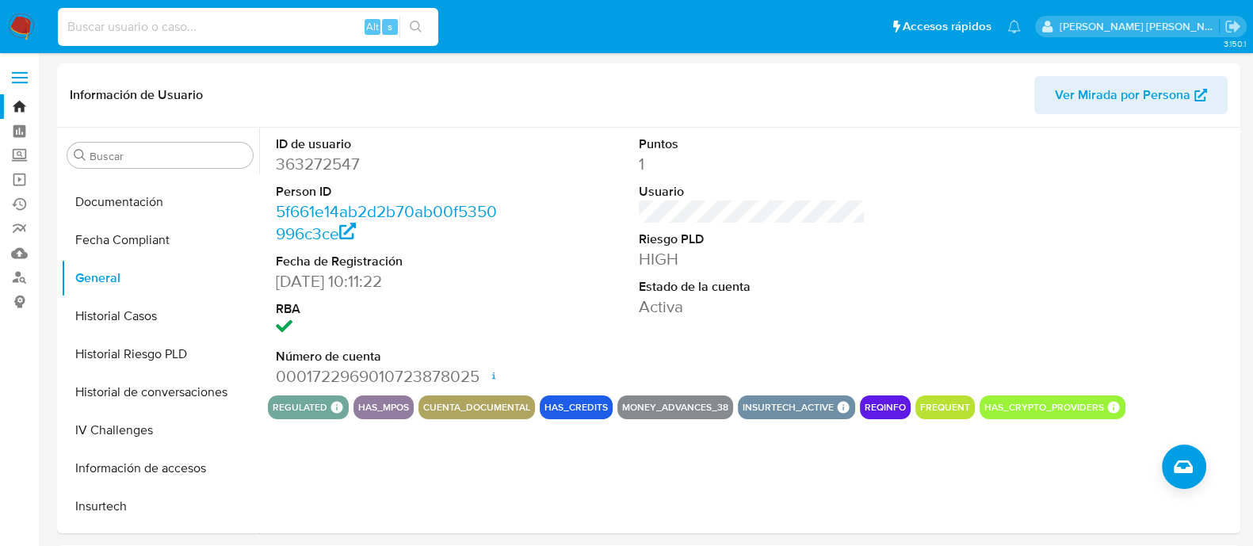
paste input "257417056"
type input "257417056"
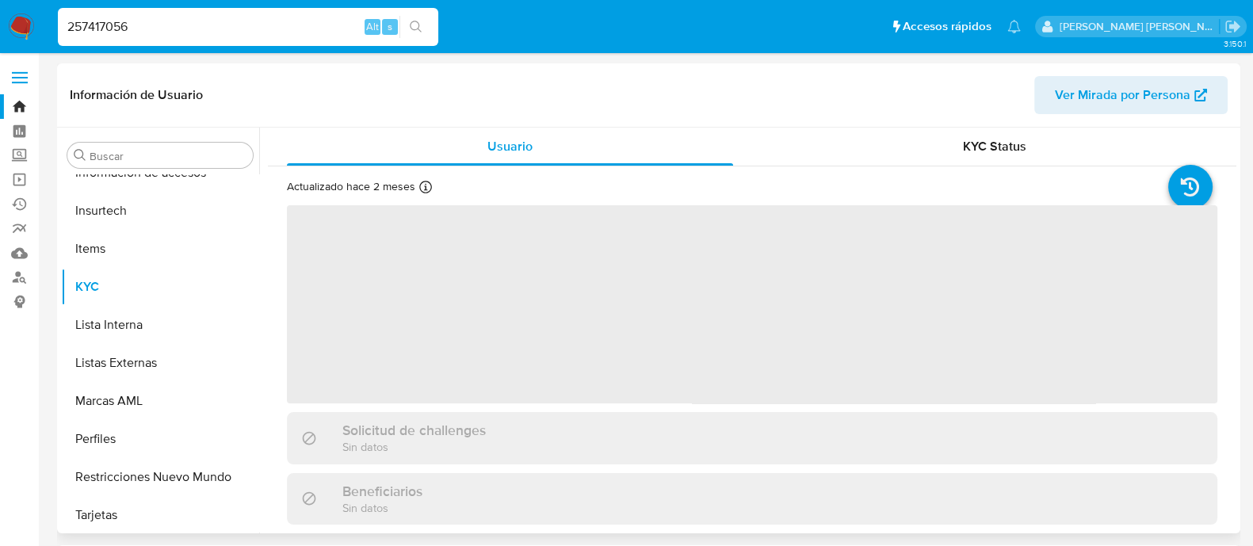
scroll to position [631, 0]
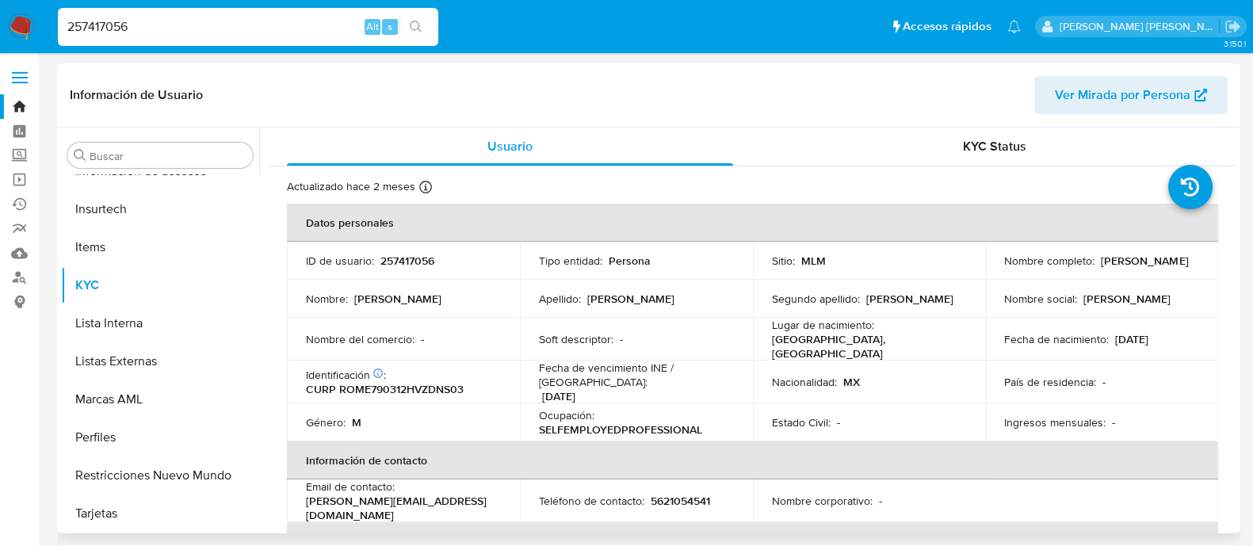
select select "10"
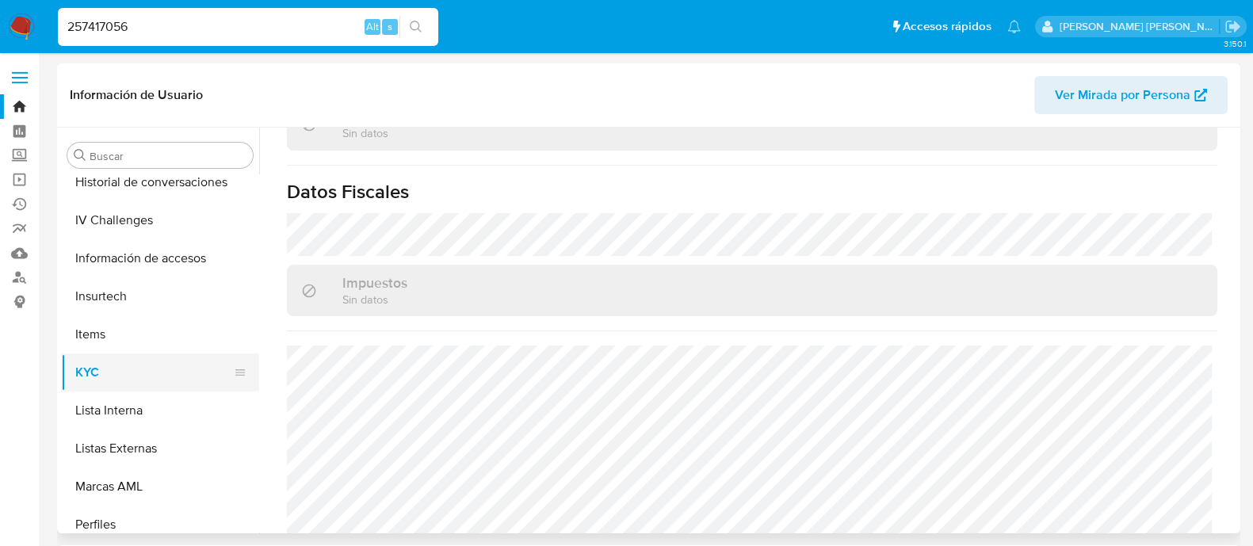
scroll to position [433, 0]
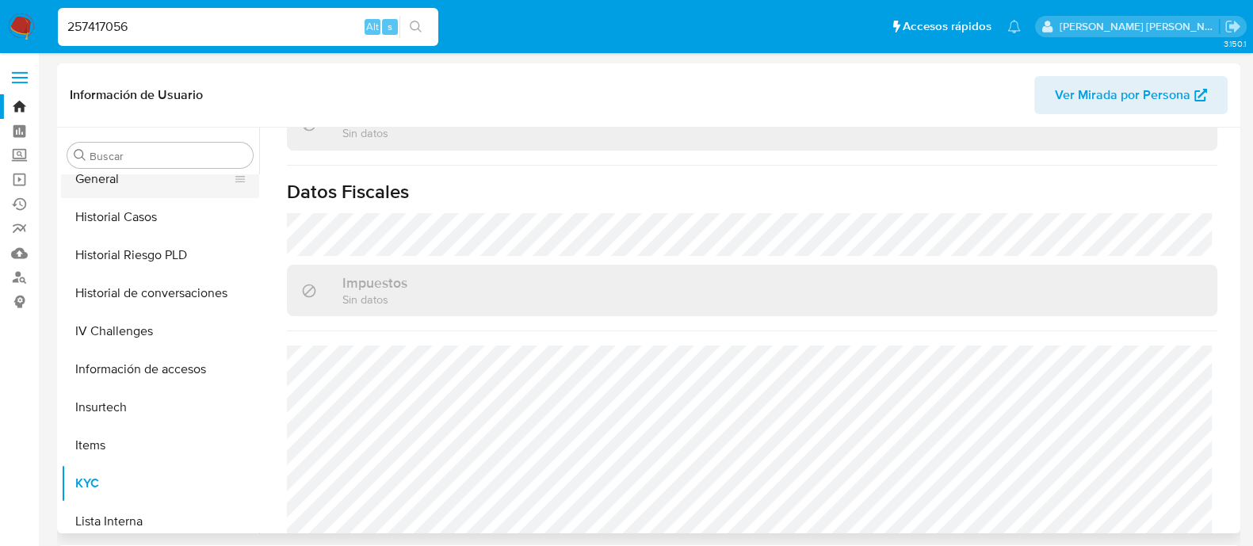
click at [122, 192] on button "General" at bounding box center [153, 179] width 185 height 38
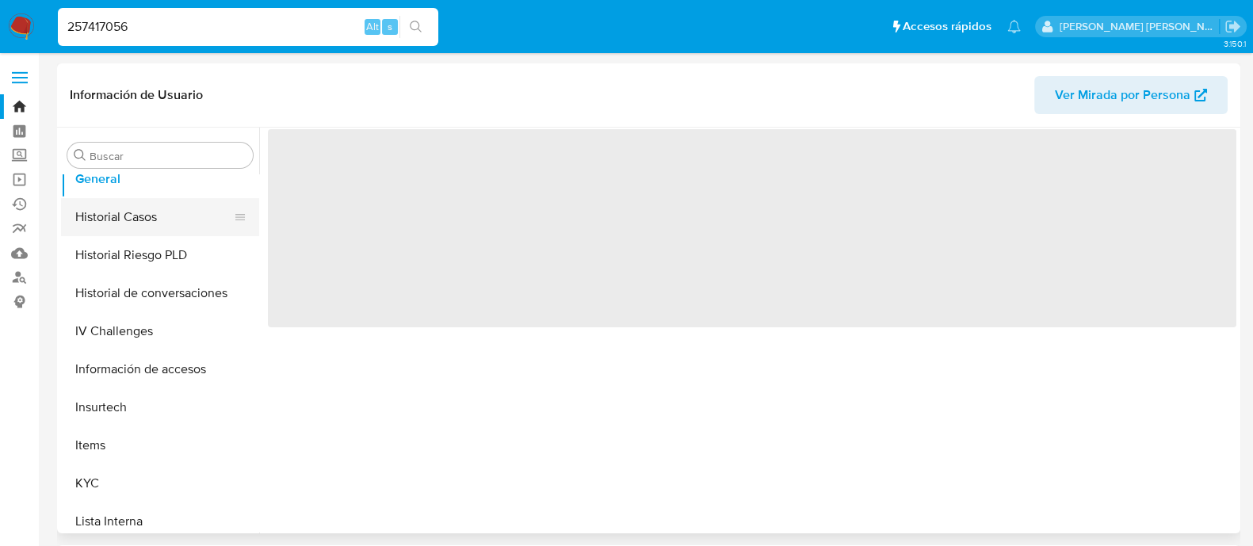
scroll to position [0, 0]
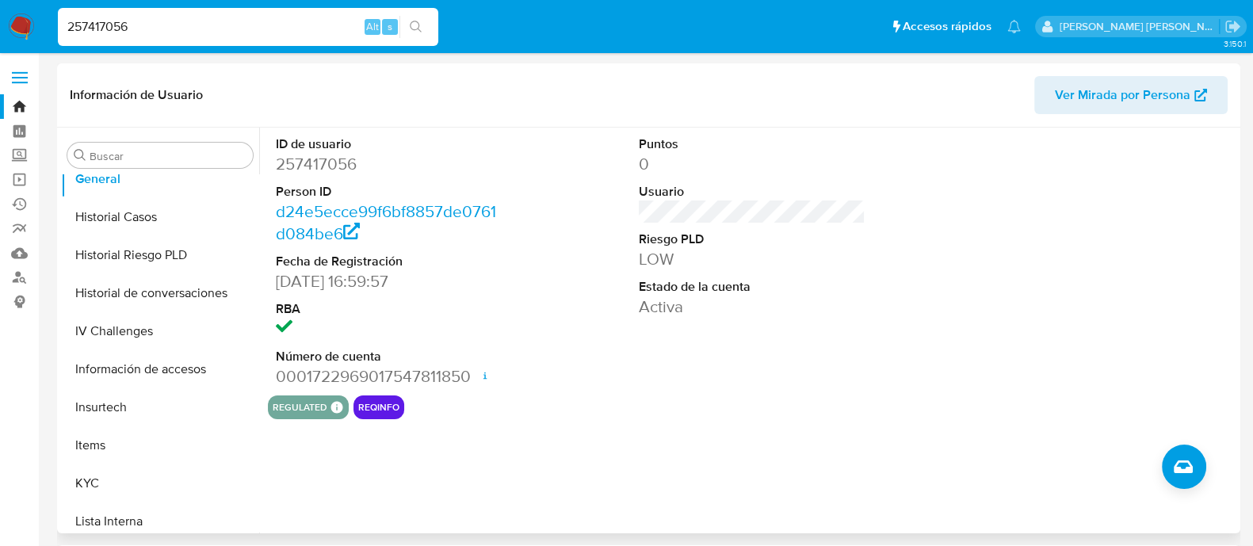
click at [305, 163] on dd "257417056" at bounding box center [389, 164] width 227 height 22
copy dd "257417056"
